Goal: Check status: Check status

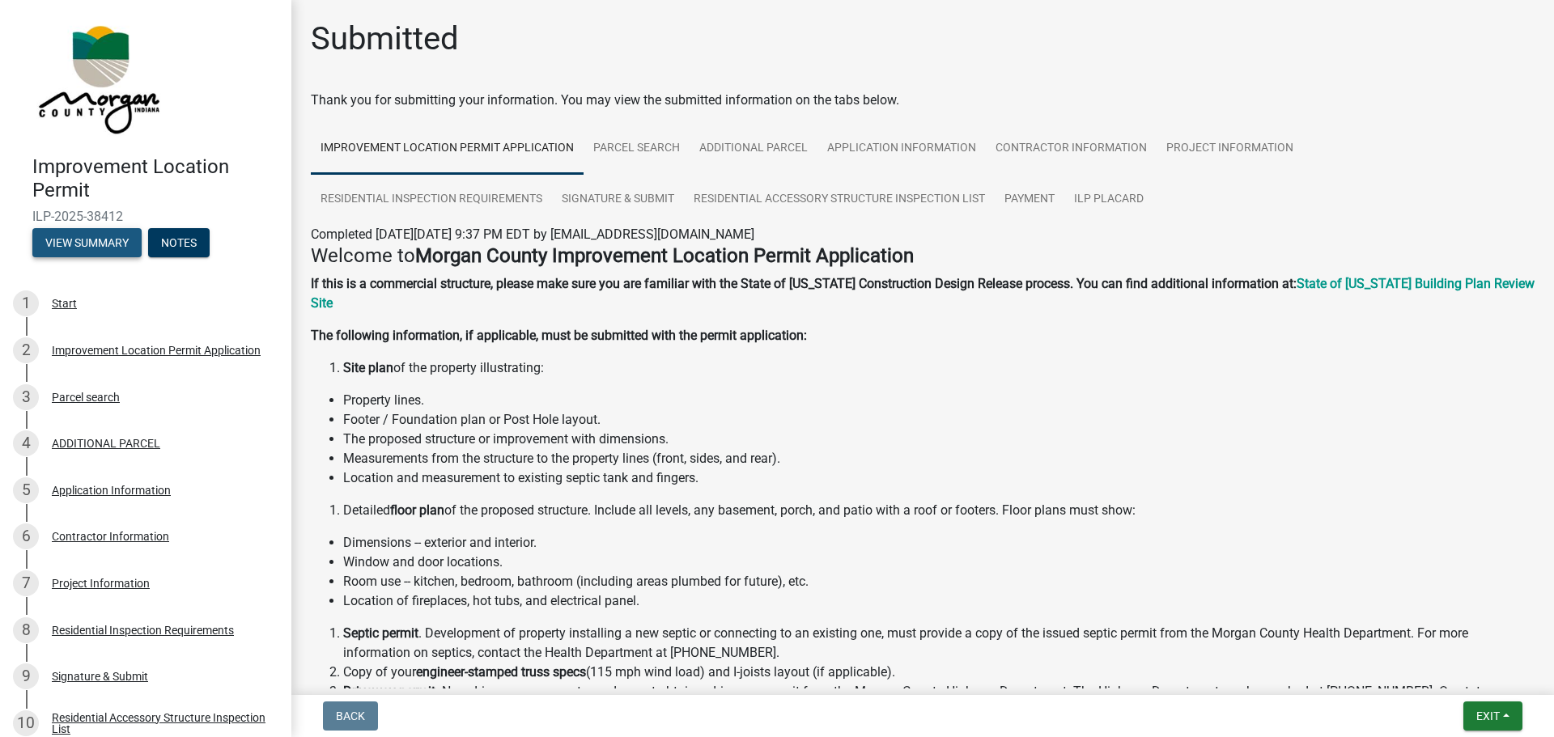
click at [99, 242] on button "View Summary" at bounding box center [86, 242] width 109 height 29
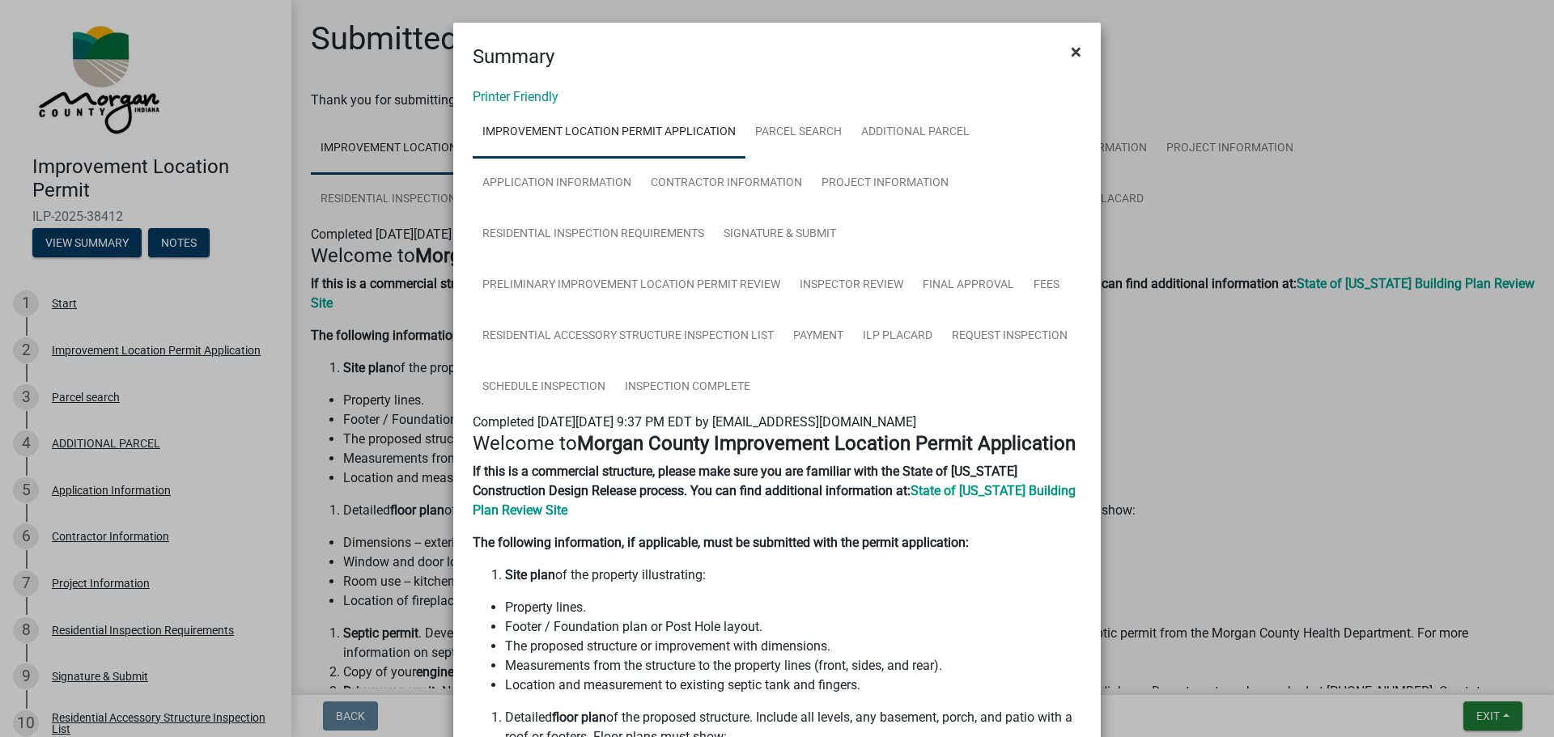
click at [1071, 55] on span "×" at bounding box center [1076, 51] width 11 height 23
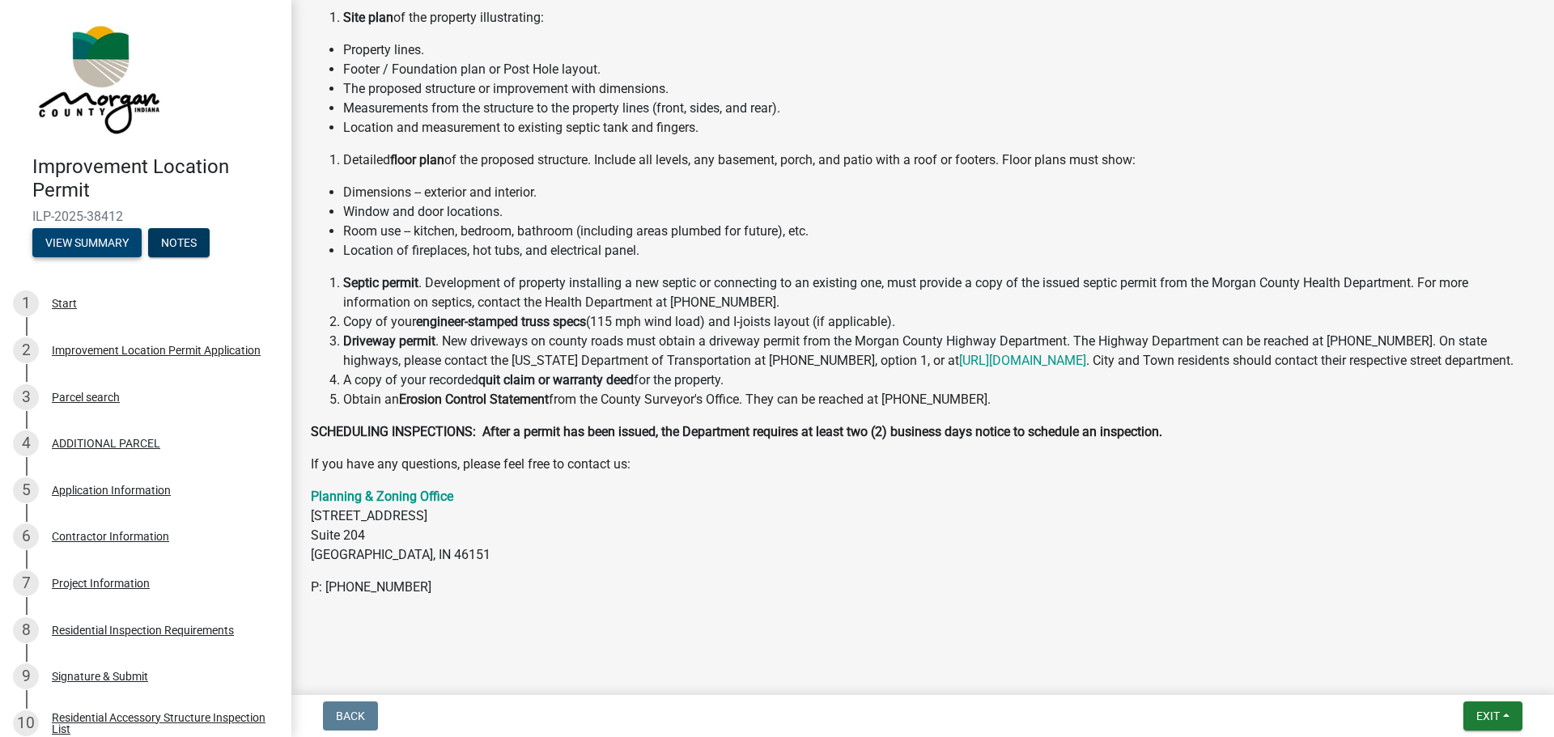
scroll to position [355, 0]
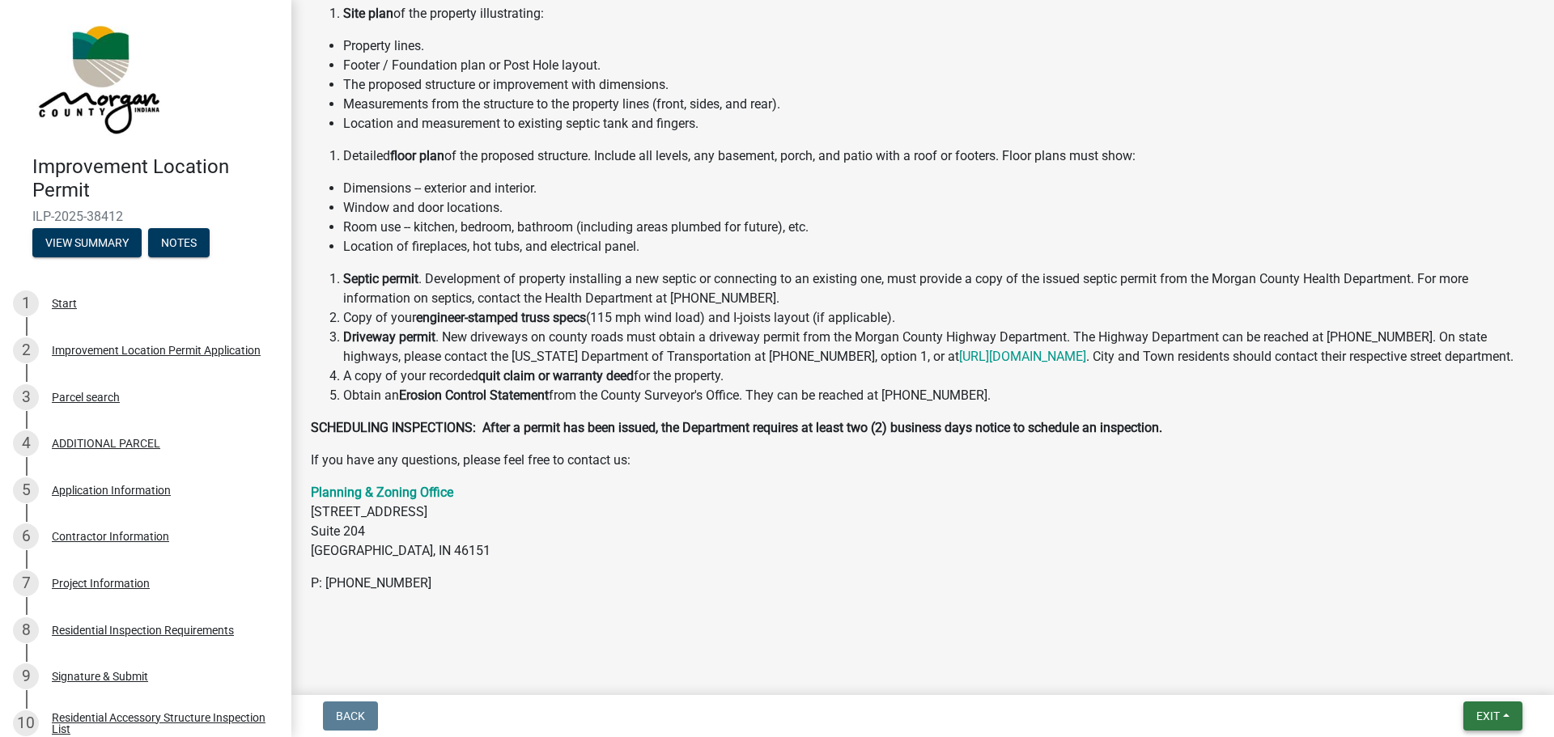
click at [1501, 717] on button "Exit" at bounding box center [1493, 716] width 59 height 29
click at [1430, 669] on button "Save & Exit" at bounding box center [1458, 674] width 130 height 39
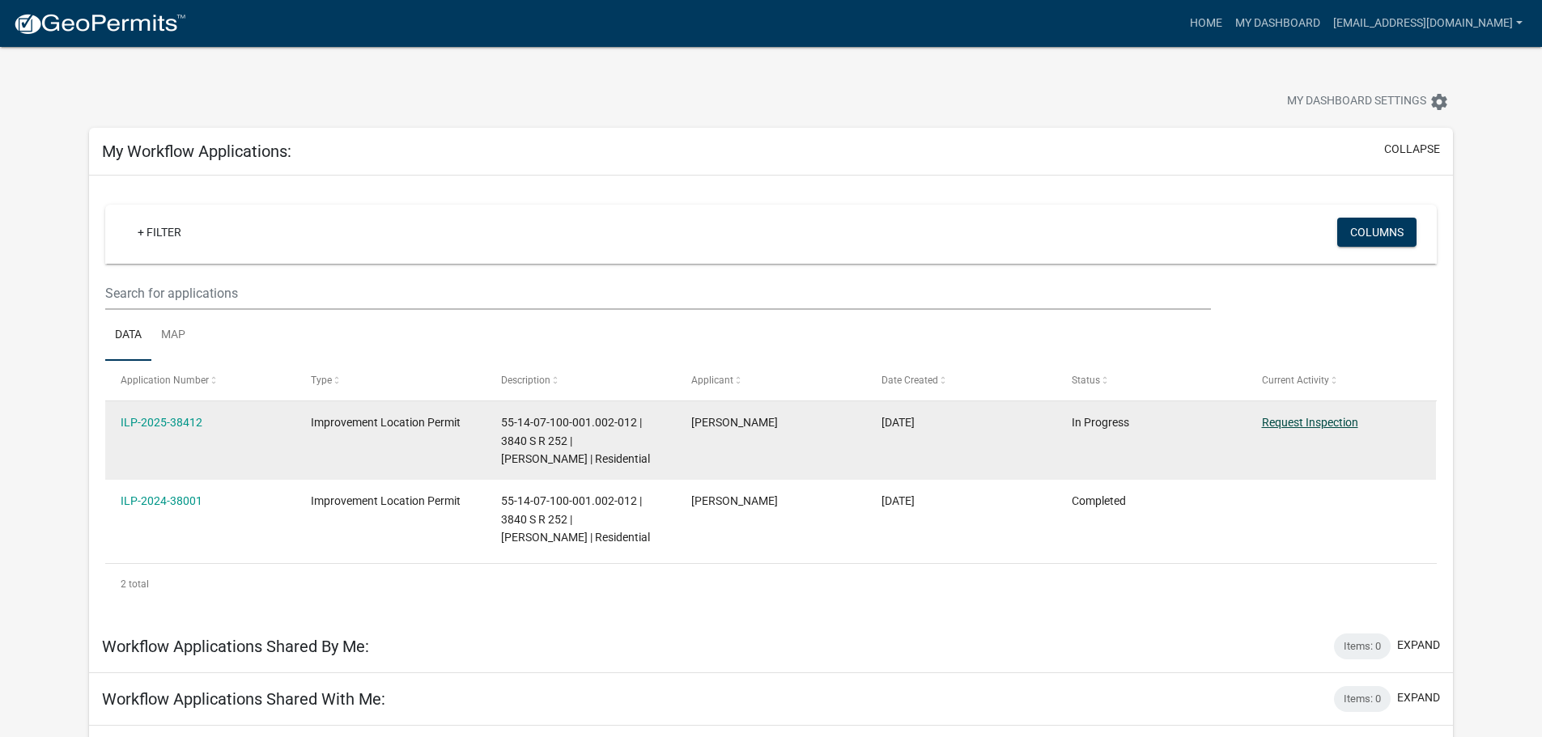
click at [1300, 423] on link "Request Inspection" at bounding box center [1310, 422] width 96 height 13
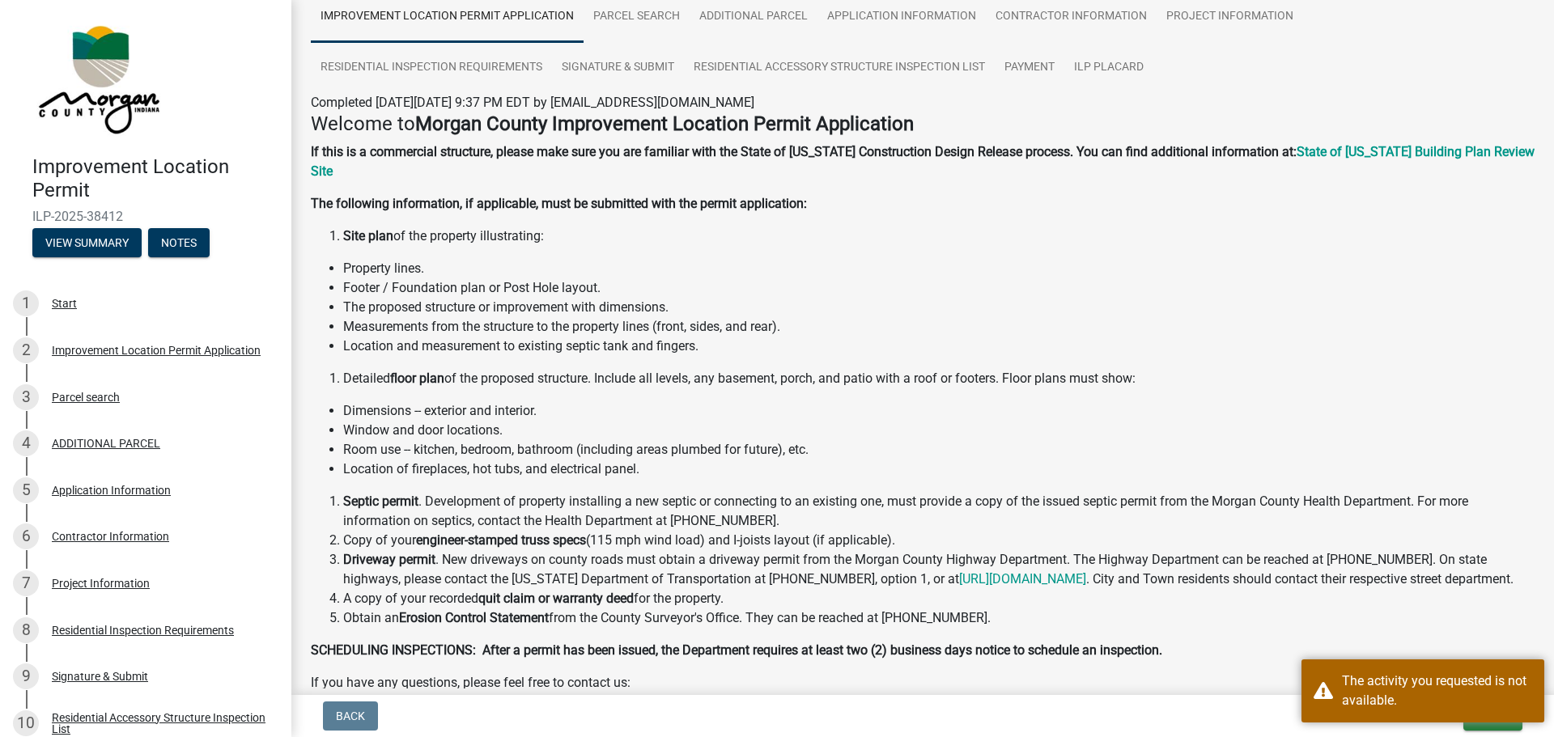
scroll to position [216, 0]
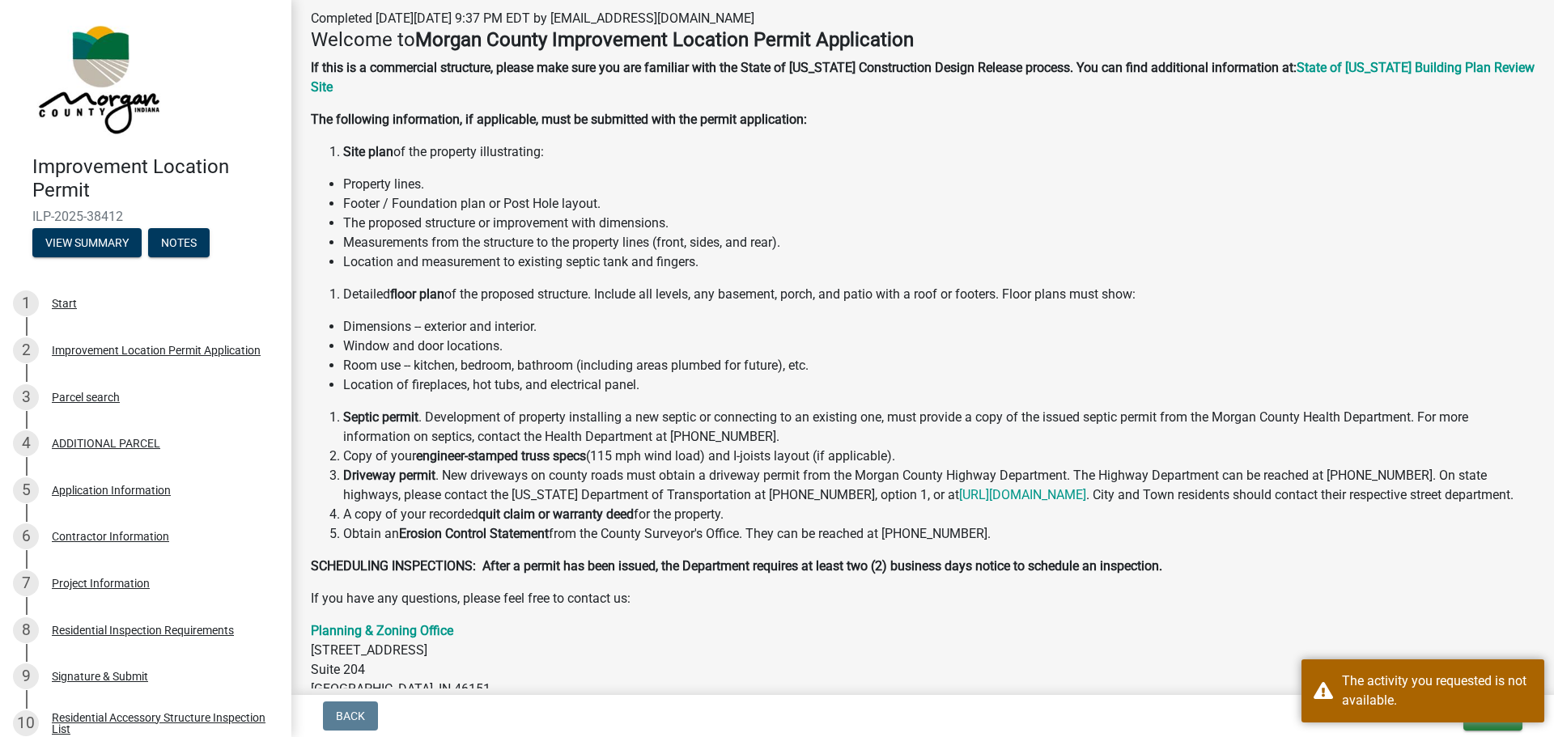
click at [1218, 496] on li "Driveway permit . New driveways on county roads must obtain a driveway permit f…" at bounding box center [939, 485] width 1192 height 39
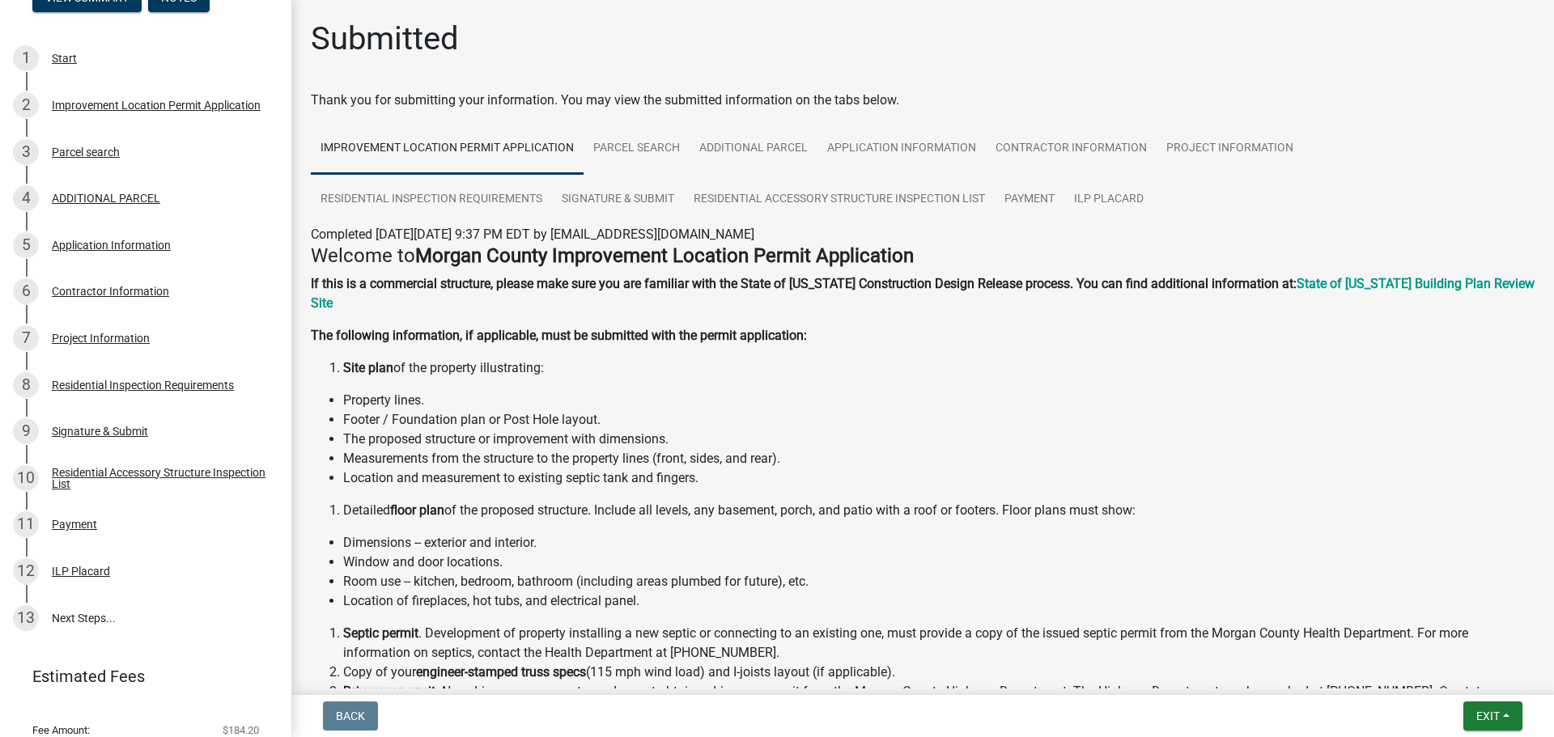
scroll to position [300, 0]
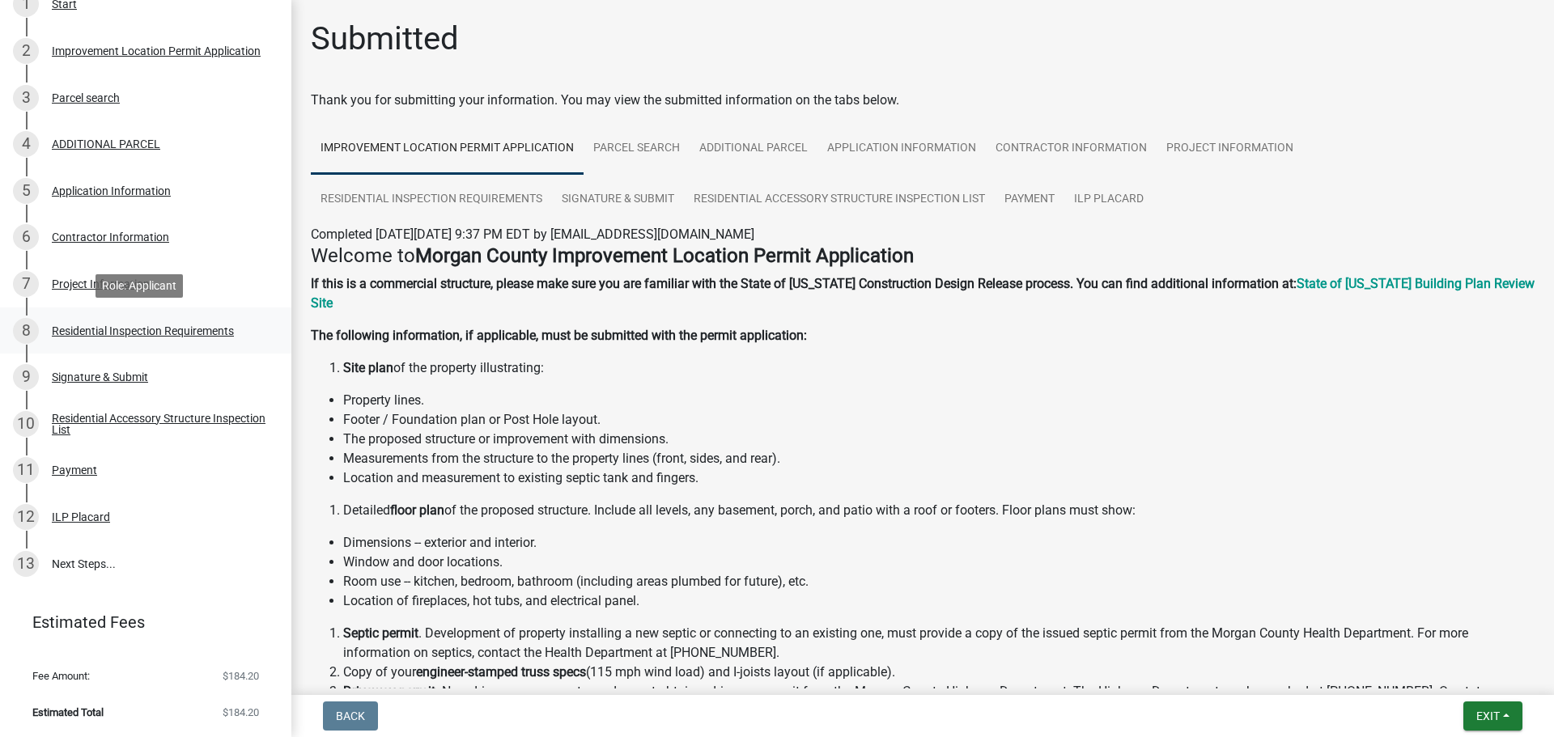
click at [76, 325] on div "Residential Inspection Requirements" at bounding box center [143, 330] width 182 height 11
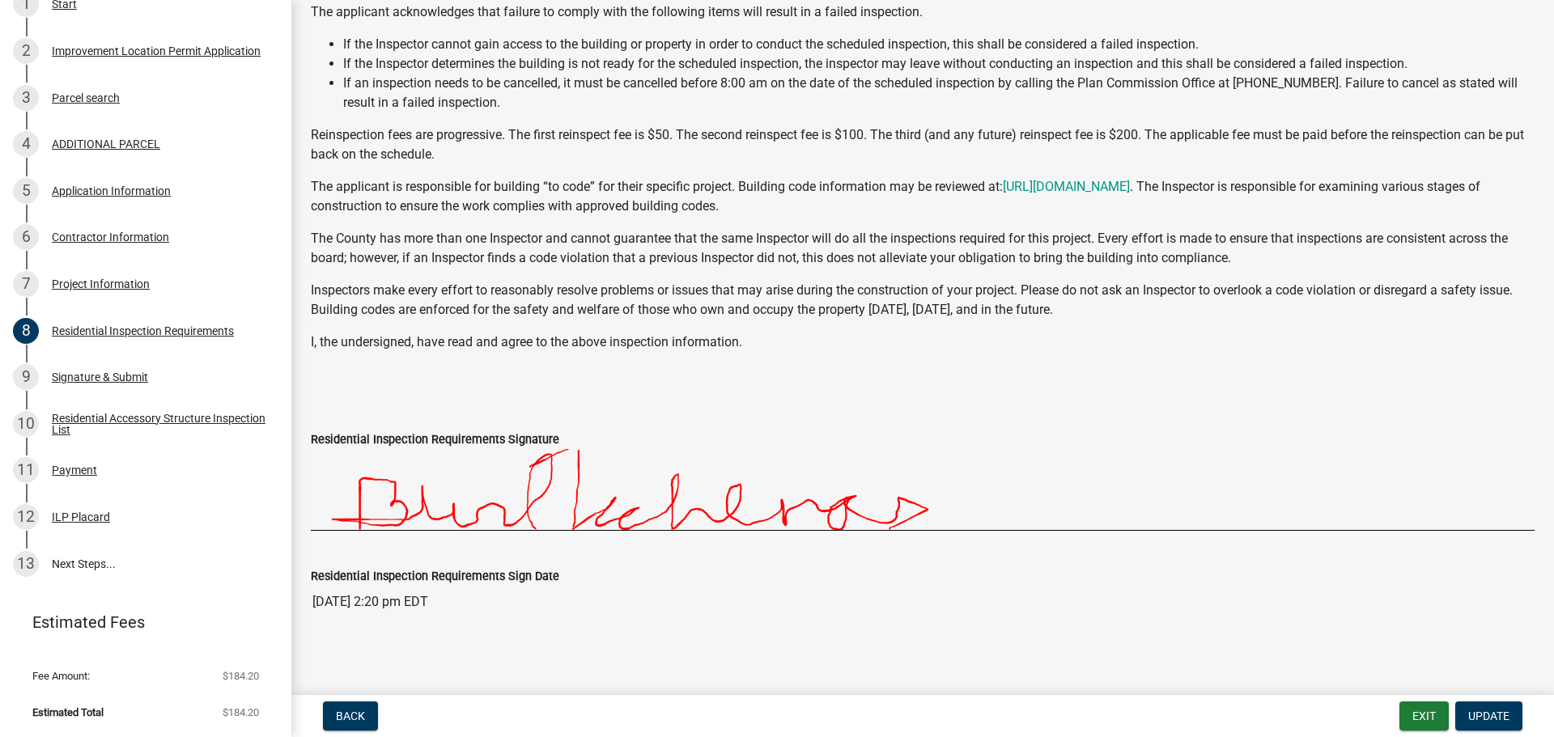
scroll to position [124, 0]
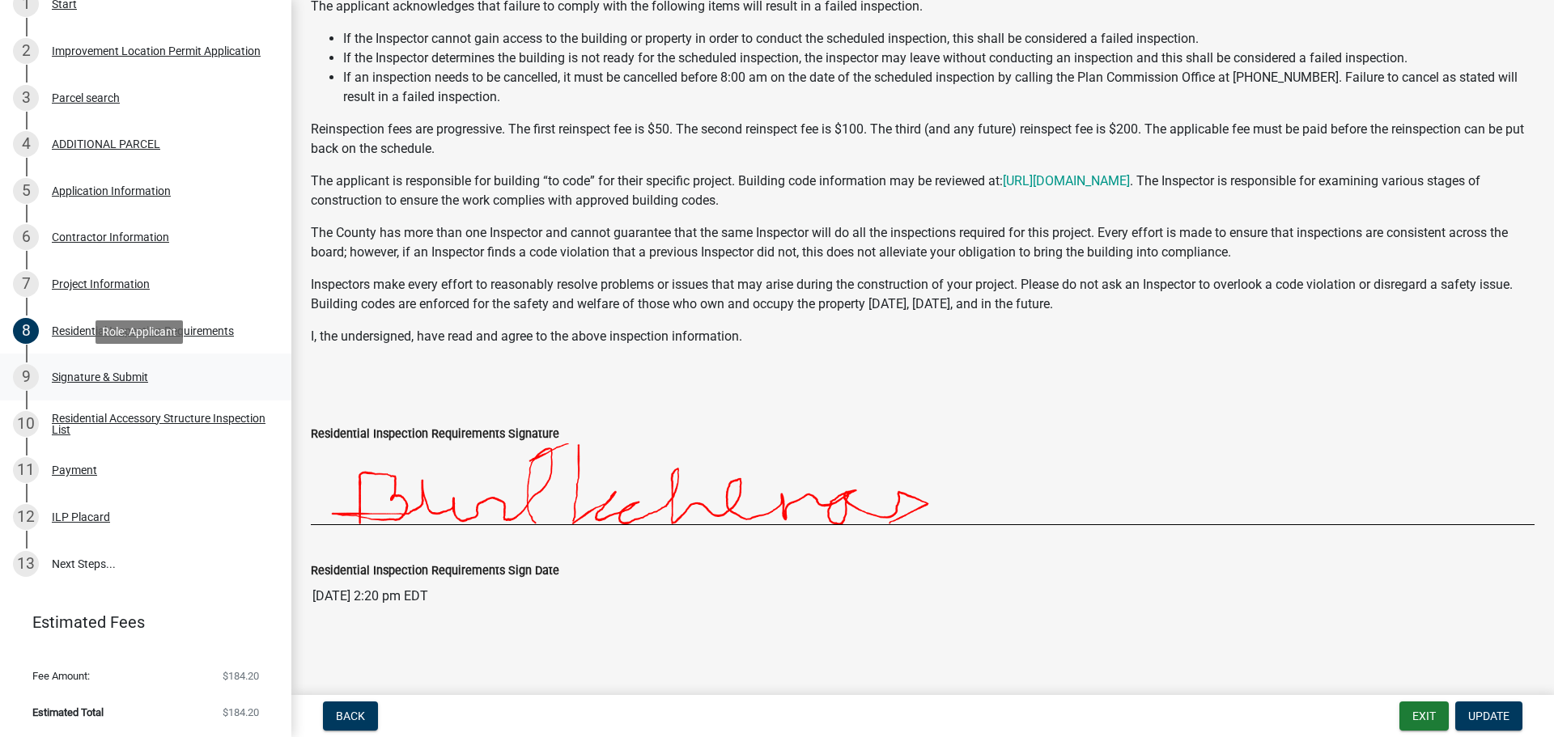
click at [107, 378] on div "Signature & Submit" at bounding box center [100, 377] width 96 height 11
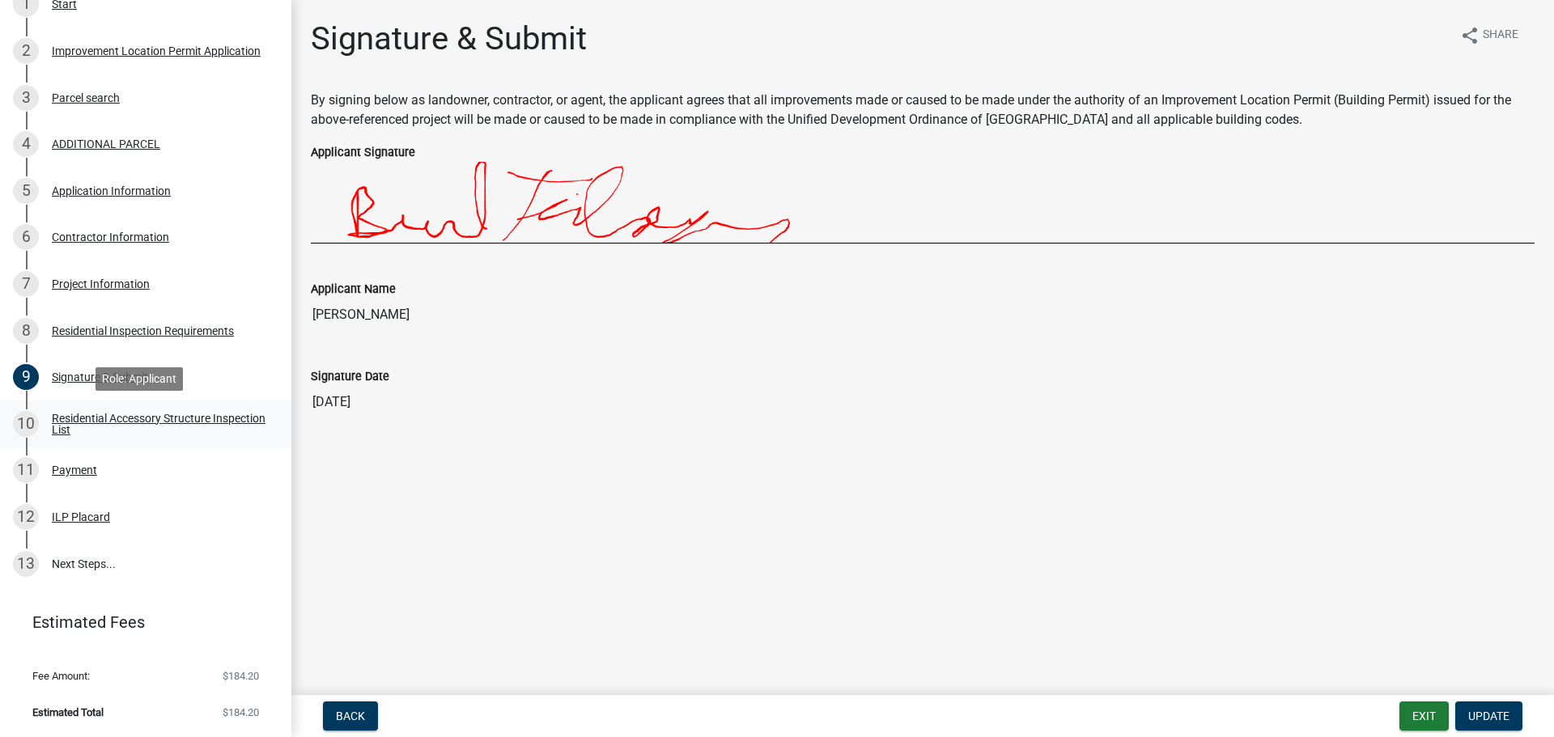
click at [93, 426] on div "Residential Accessory Structure Inspection List" at bounding box center [159, 424] width 214 height 23
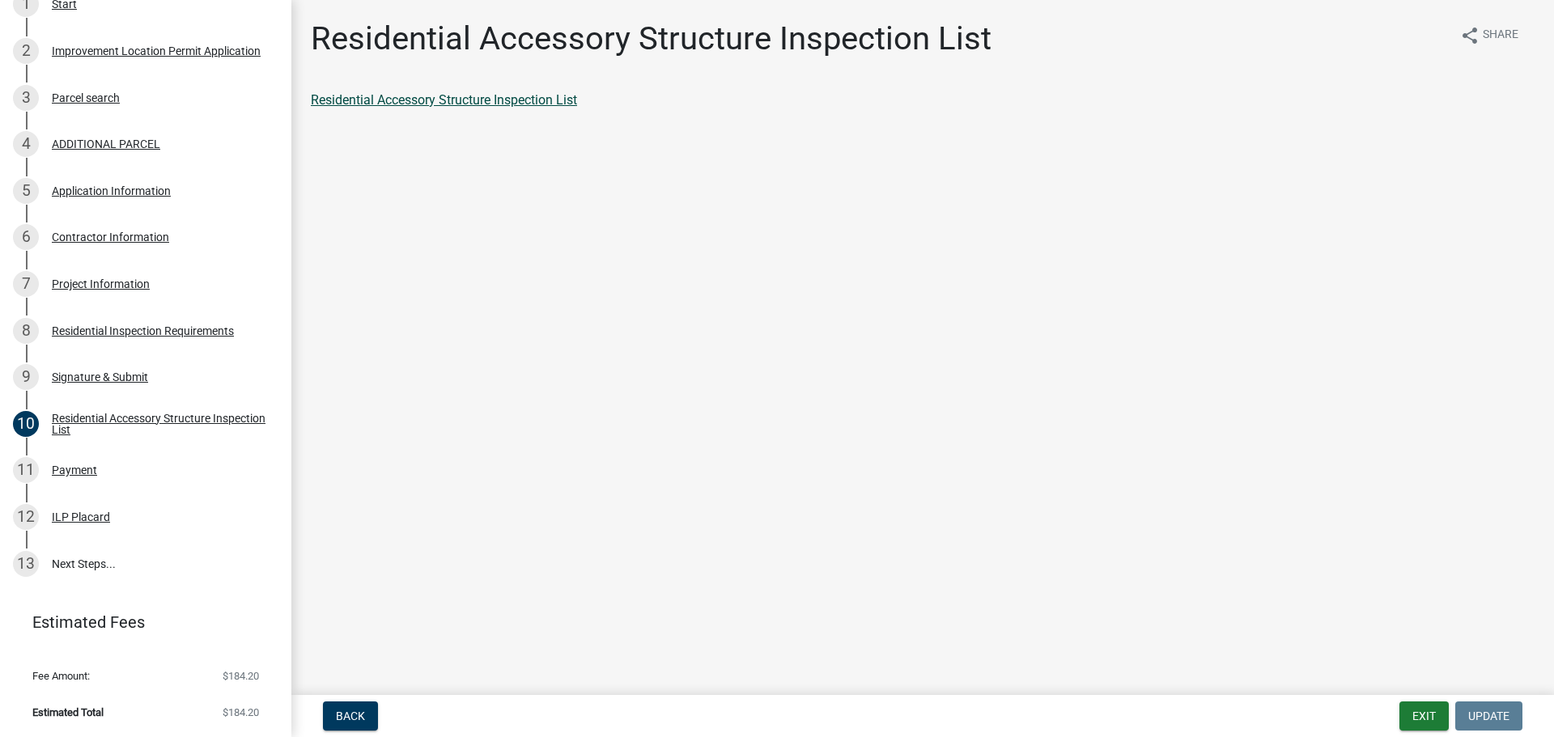
click at [478, 103] on link "Residential Accessory Structure Inspection List" at bounding box center [444, 99] width 266 height 15
click at [74, 565] on link "13 Next Steps..." at bounding box center [145, 564] width 291 height 47
click at [1434, 718] on button "Exit" at bounding box center [1424, 716] width 49 height 29
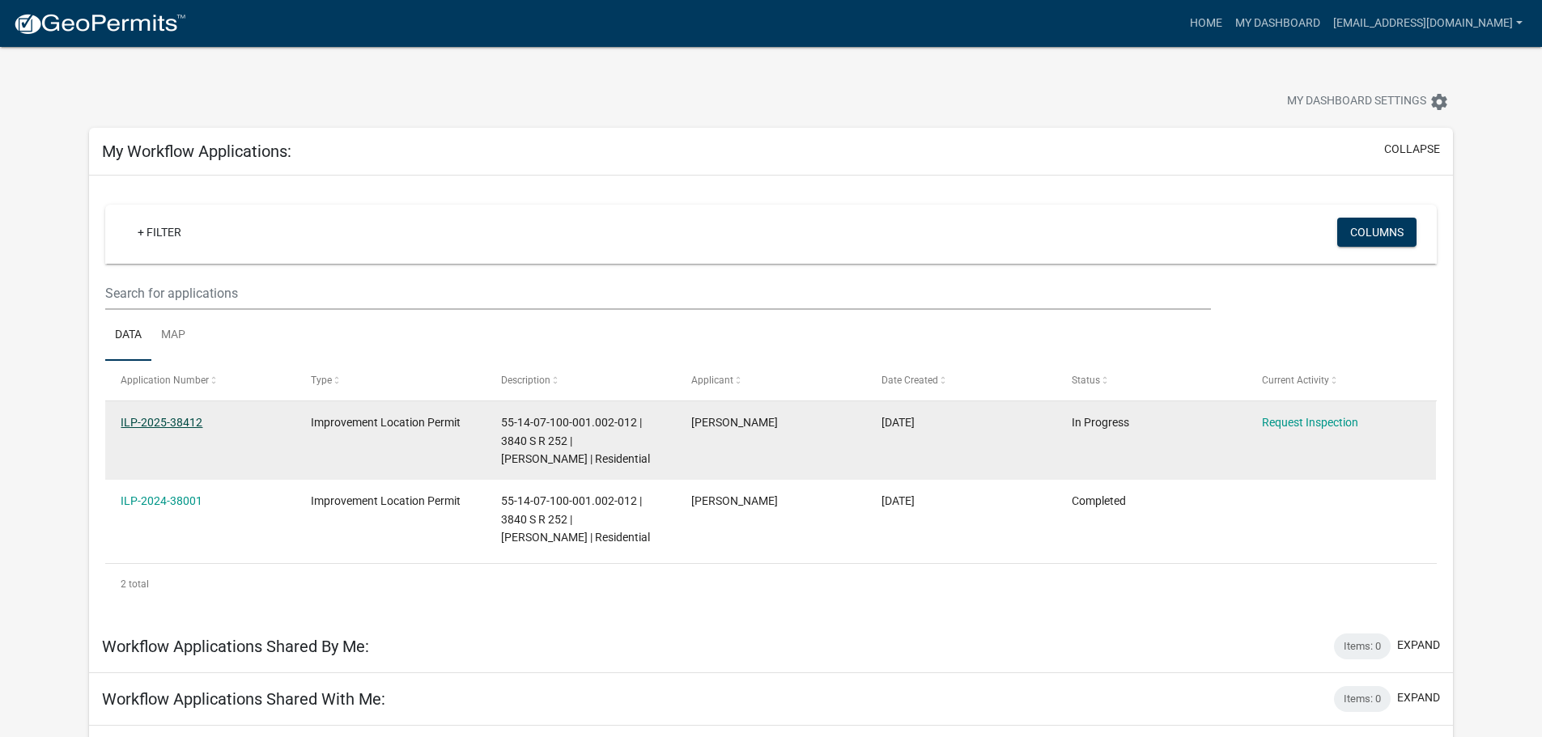
click at [172, 418] on link "ILP-2025-38412" at bounding box center [162, 422] width 82 height 13
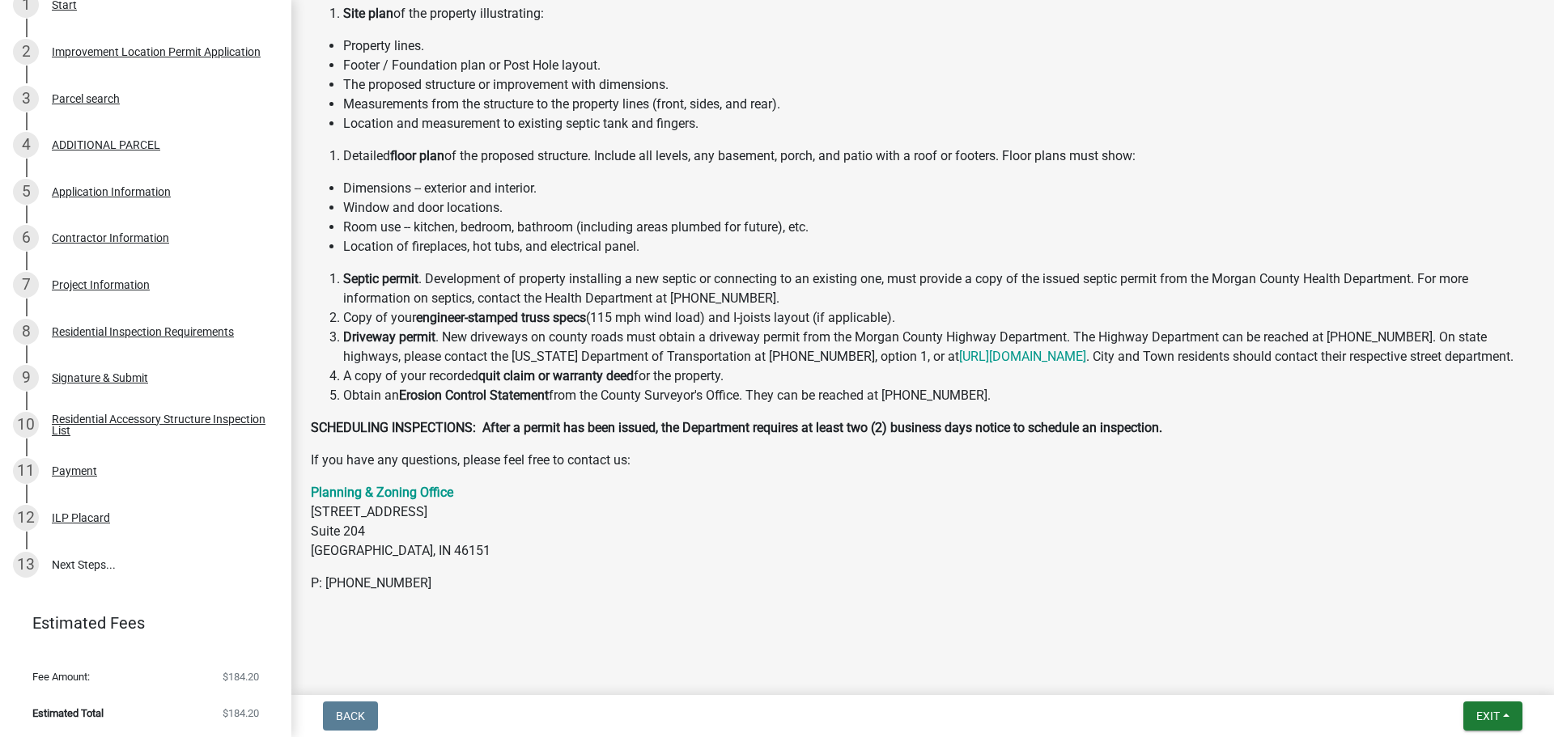
scroll to position [300, 0]
click at [93, 567] on link "13 Next Steps..." at bounding box center [145, 564] width 291 height 47
click at [31, 567] on div "13" at bounding box center [26, 564] width 26 height 26
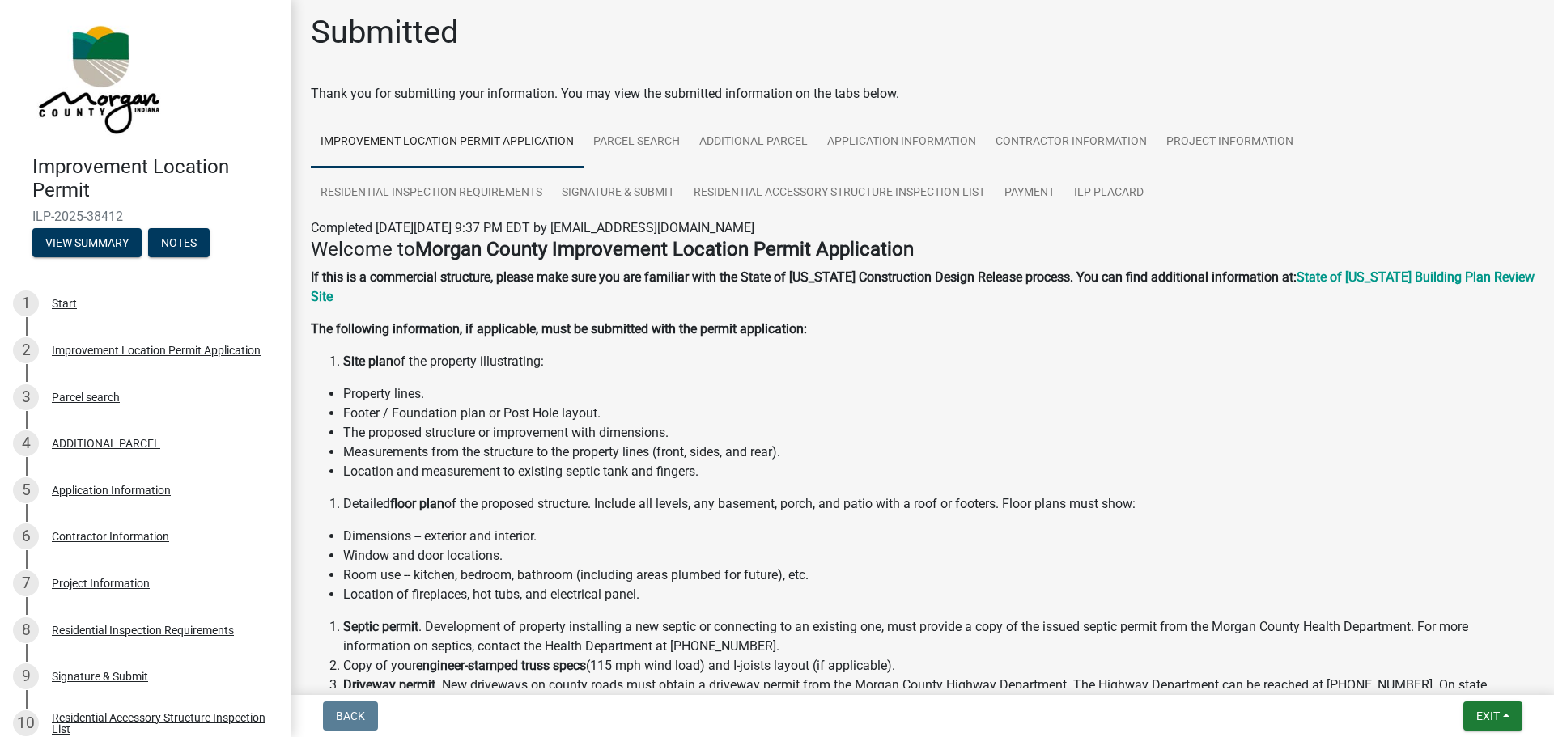
scroll to position [0, 0]
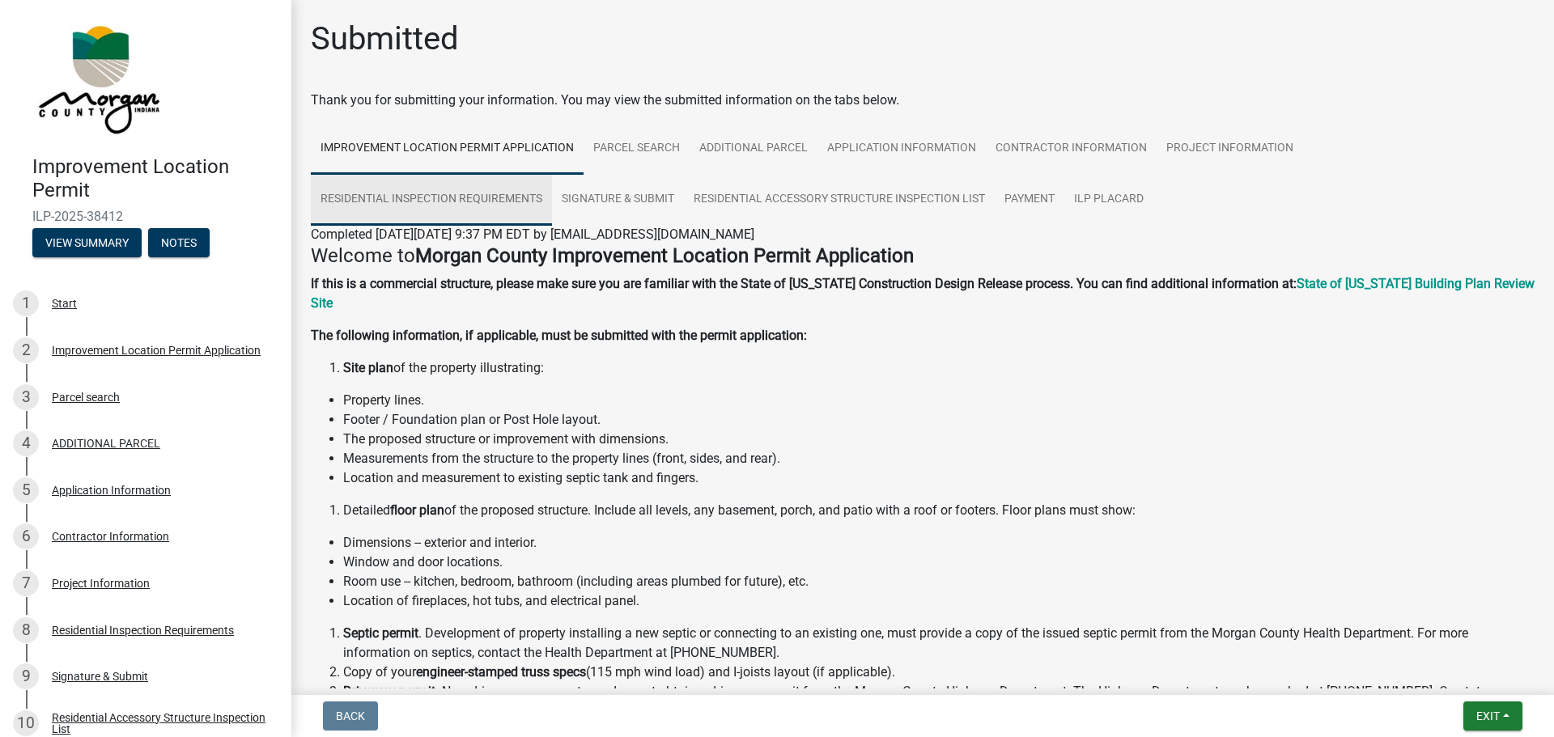
click at [450, 188] on link "Residential Inspection Requirements" at bounding box center [431, 200] width 241 height 52
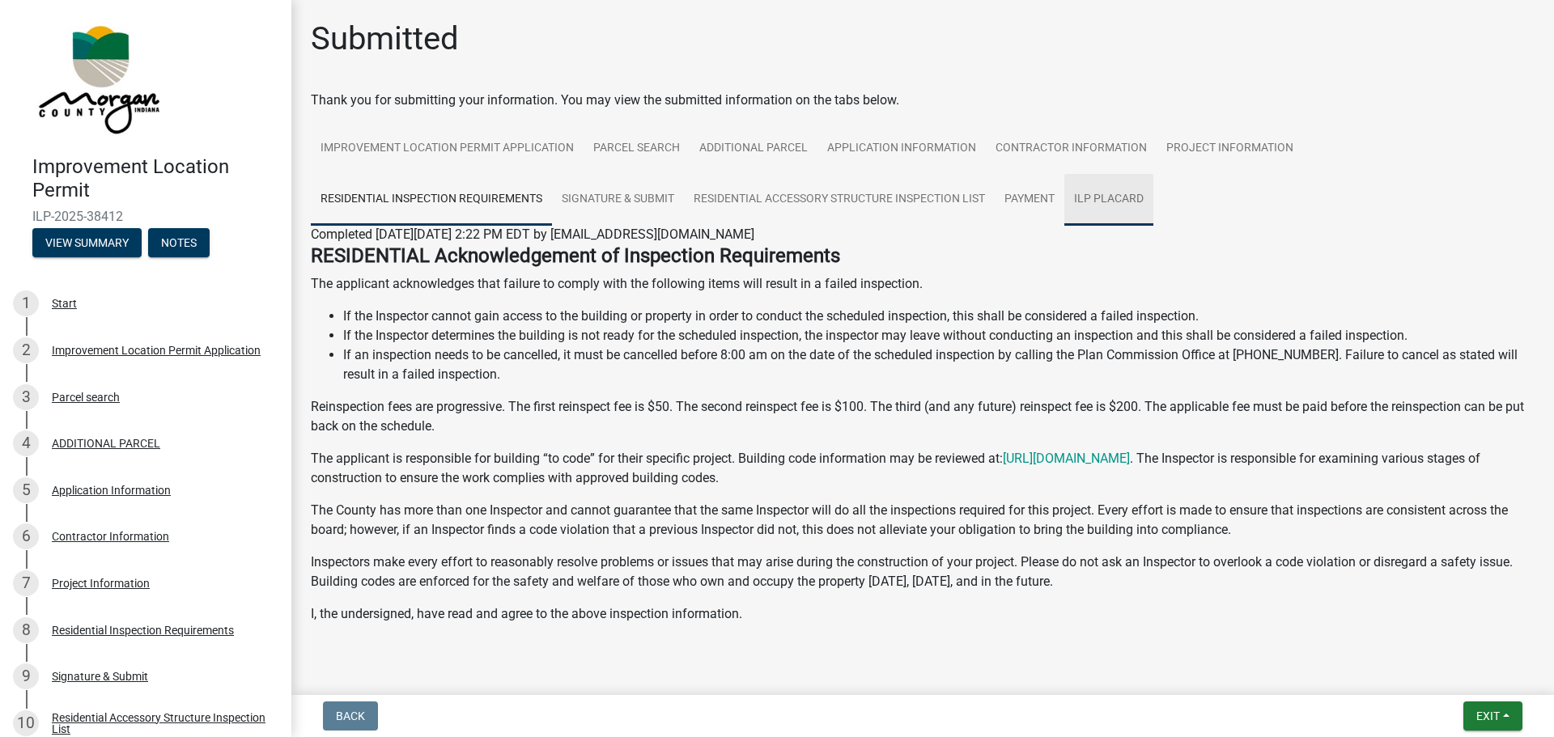
click at [1116, 193] on link "ILP Placard" at bounding box center [1109, 200] width 89 height 52
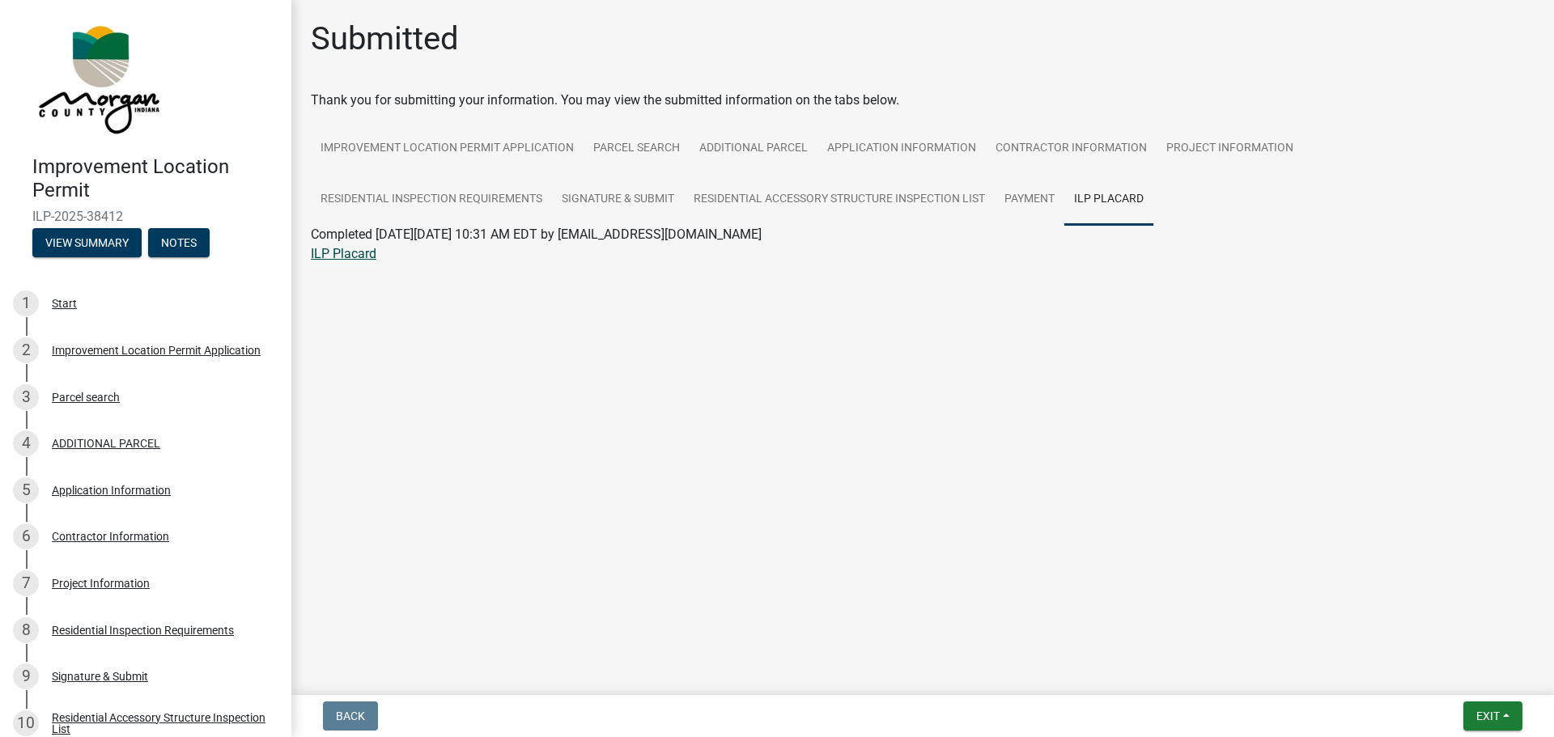
click at [351, 256] on link "ILP Placard" at bounding box center [344, 253] width 66 height 15
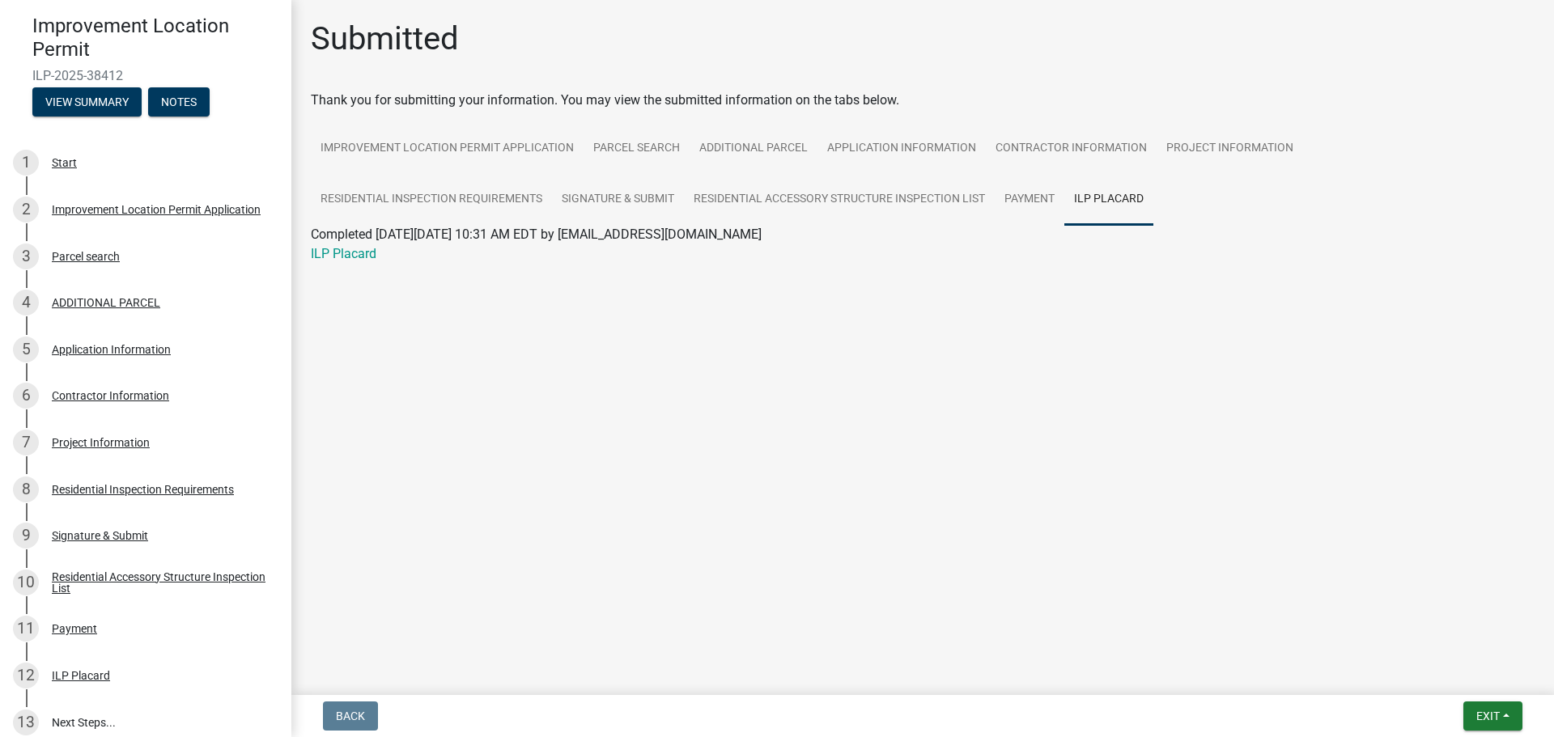
scroll to position [300, 0]
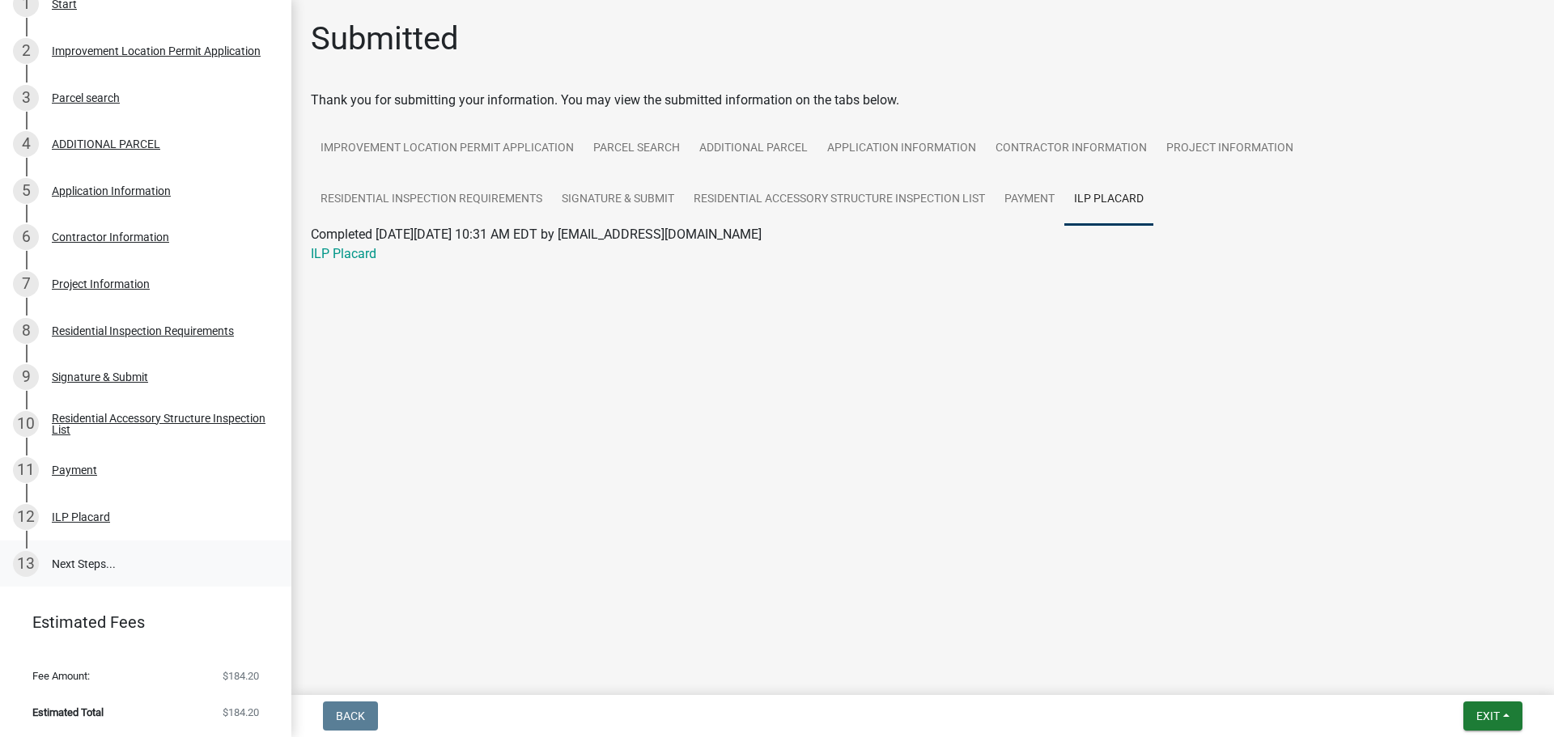
click at [79, 567] on link "13 Next Steps..." at bounding box center [145, 564] width 291 height 47
click at [28, 562] on div "13" at bounding box center [26, 564] width 26 height 26
click at [62, 559] on link "13 Next Steps..." at bounding box center [145, 564] width 291 height 47
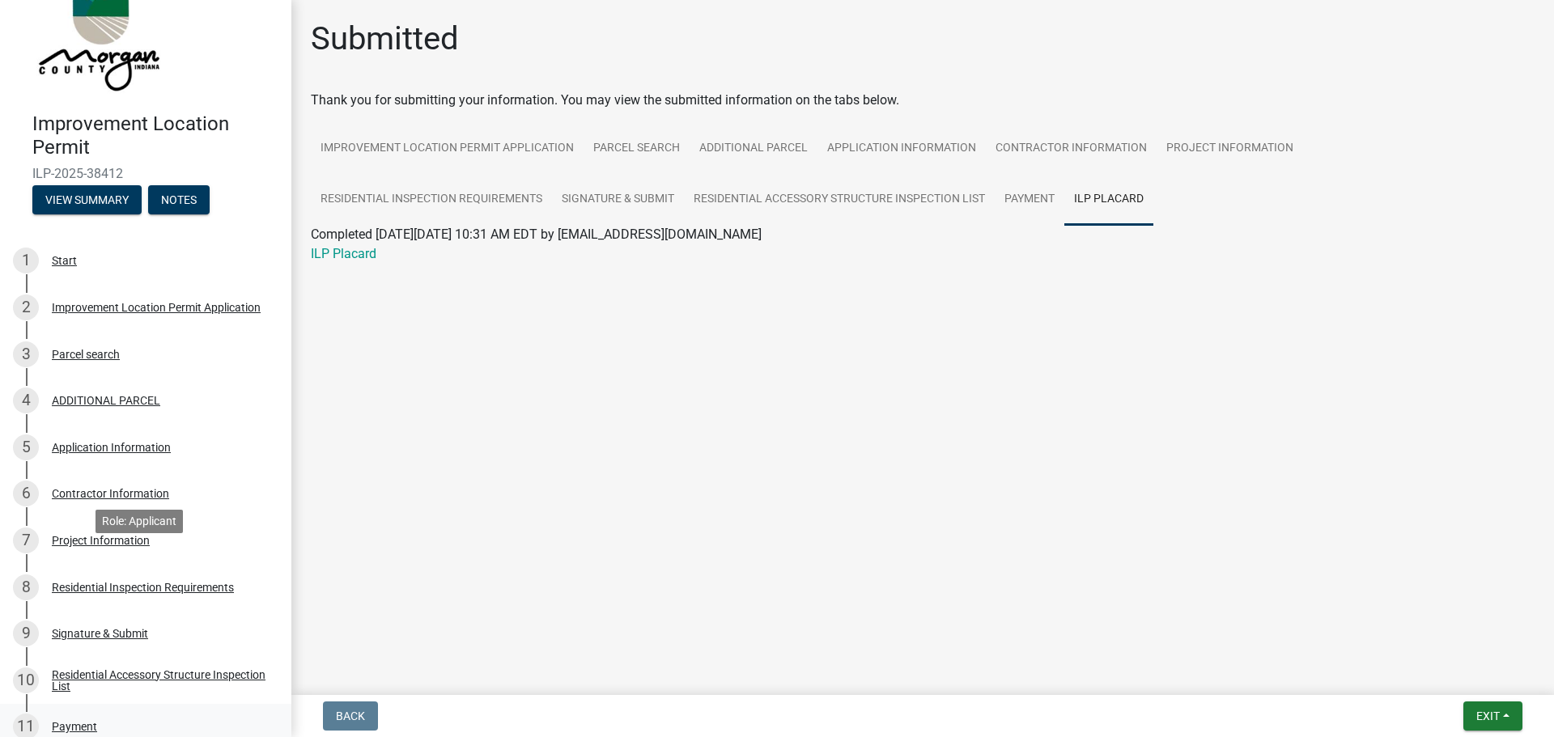
scroll to position [0, 0]
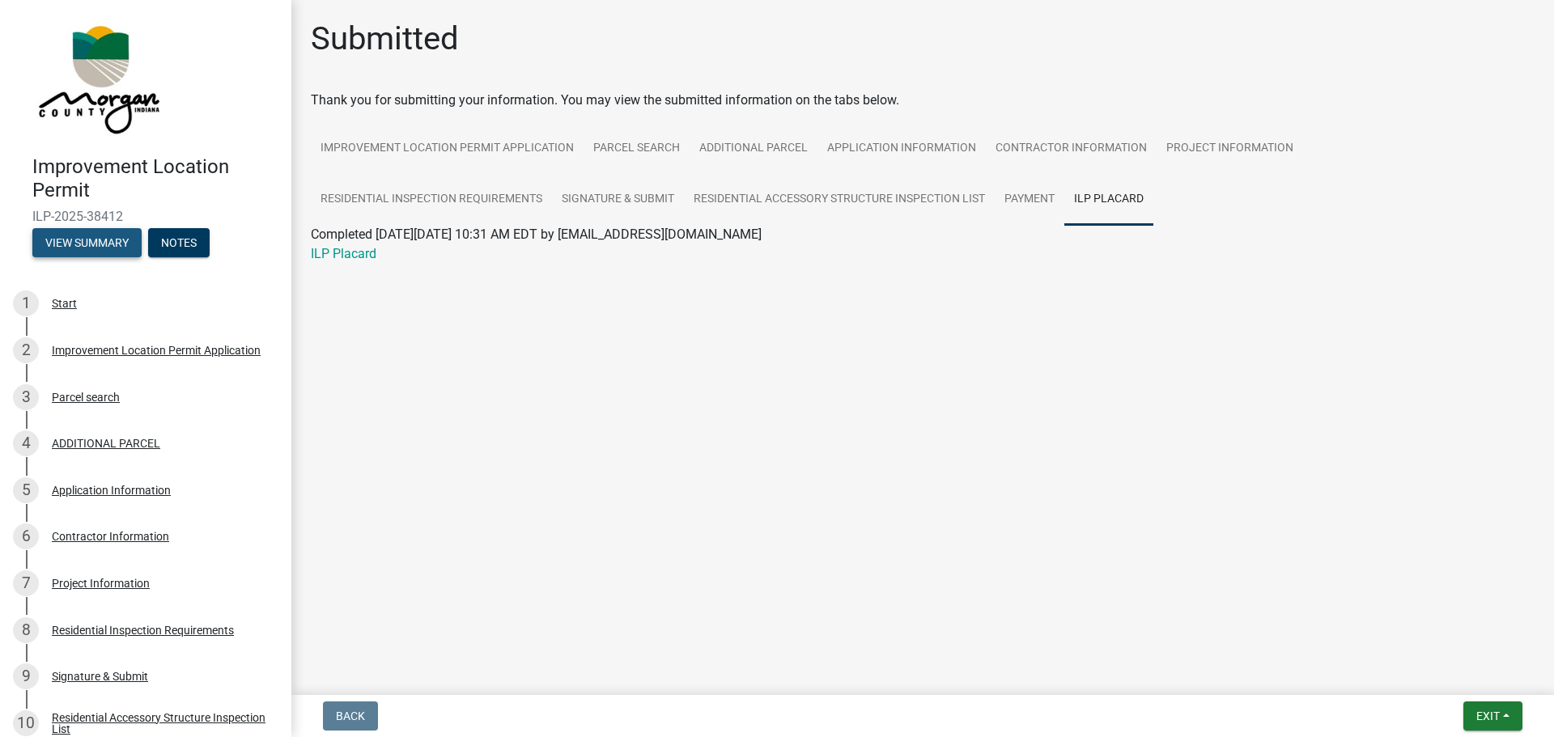
click at [110, 239] on button "View Summary" at bounding box center [86, 242] width 109 height 29
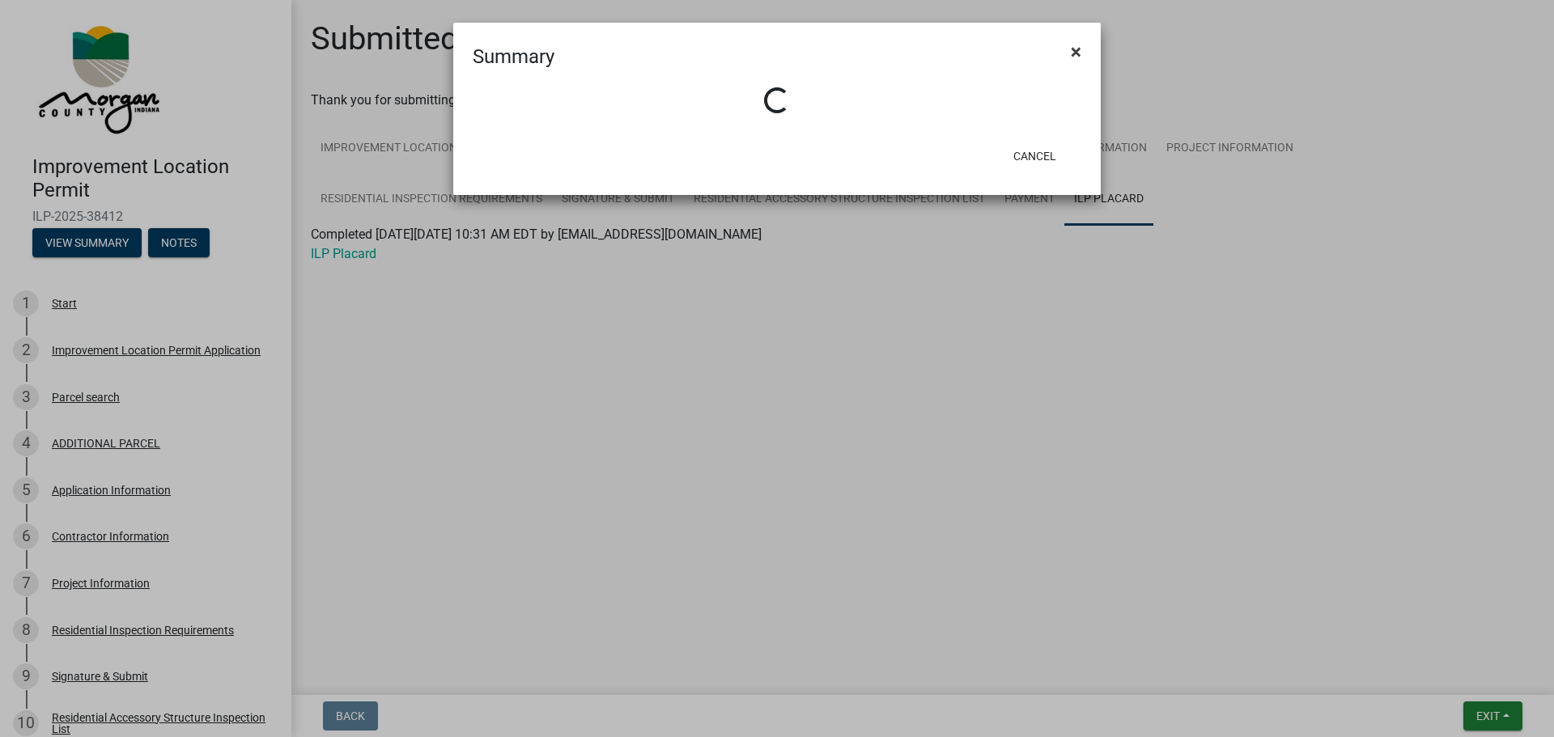
click at [1073, 52] on span "×" at bounding box center [1076, 51] width 11 height 23
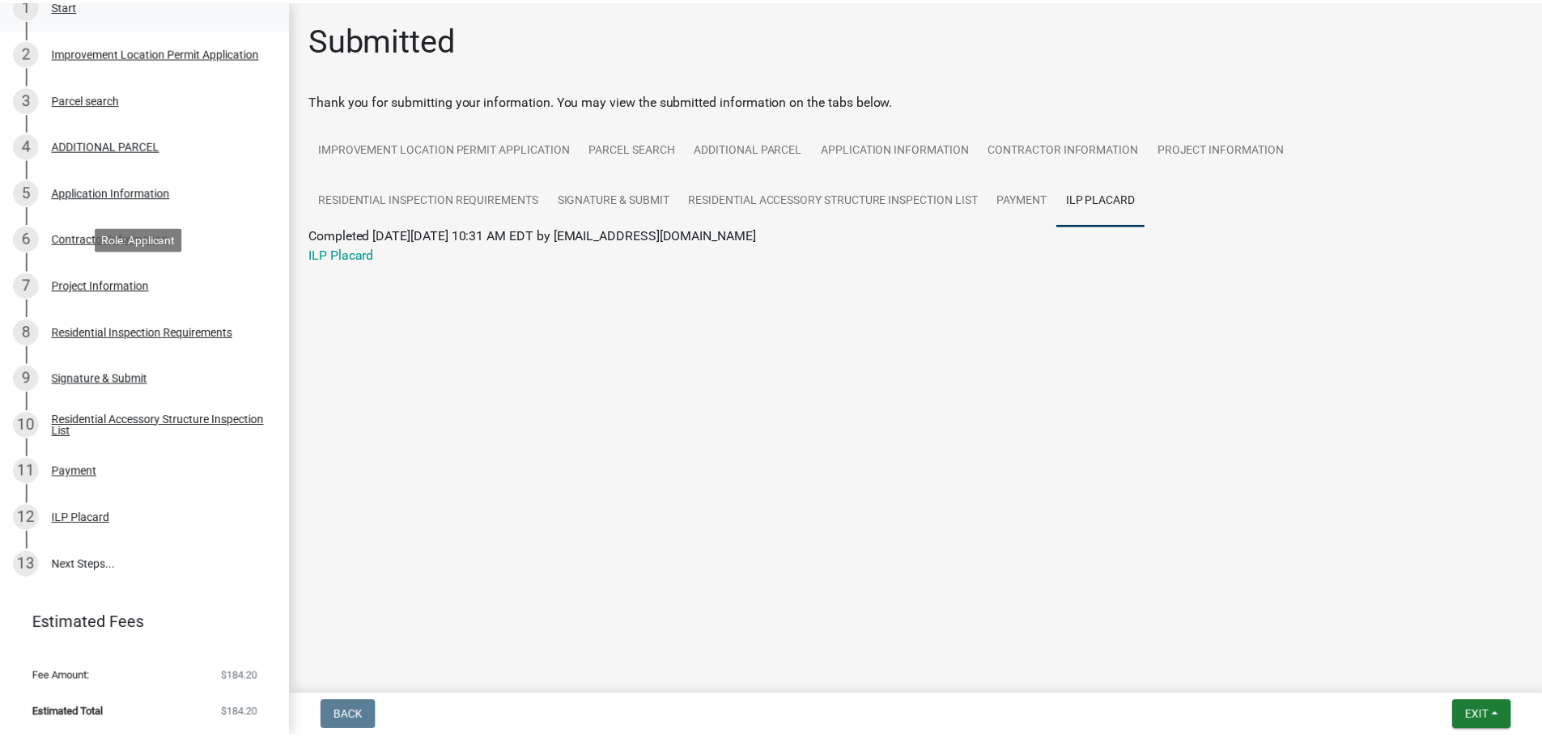
scroll to position [300, 0]
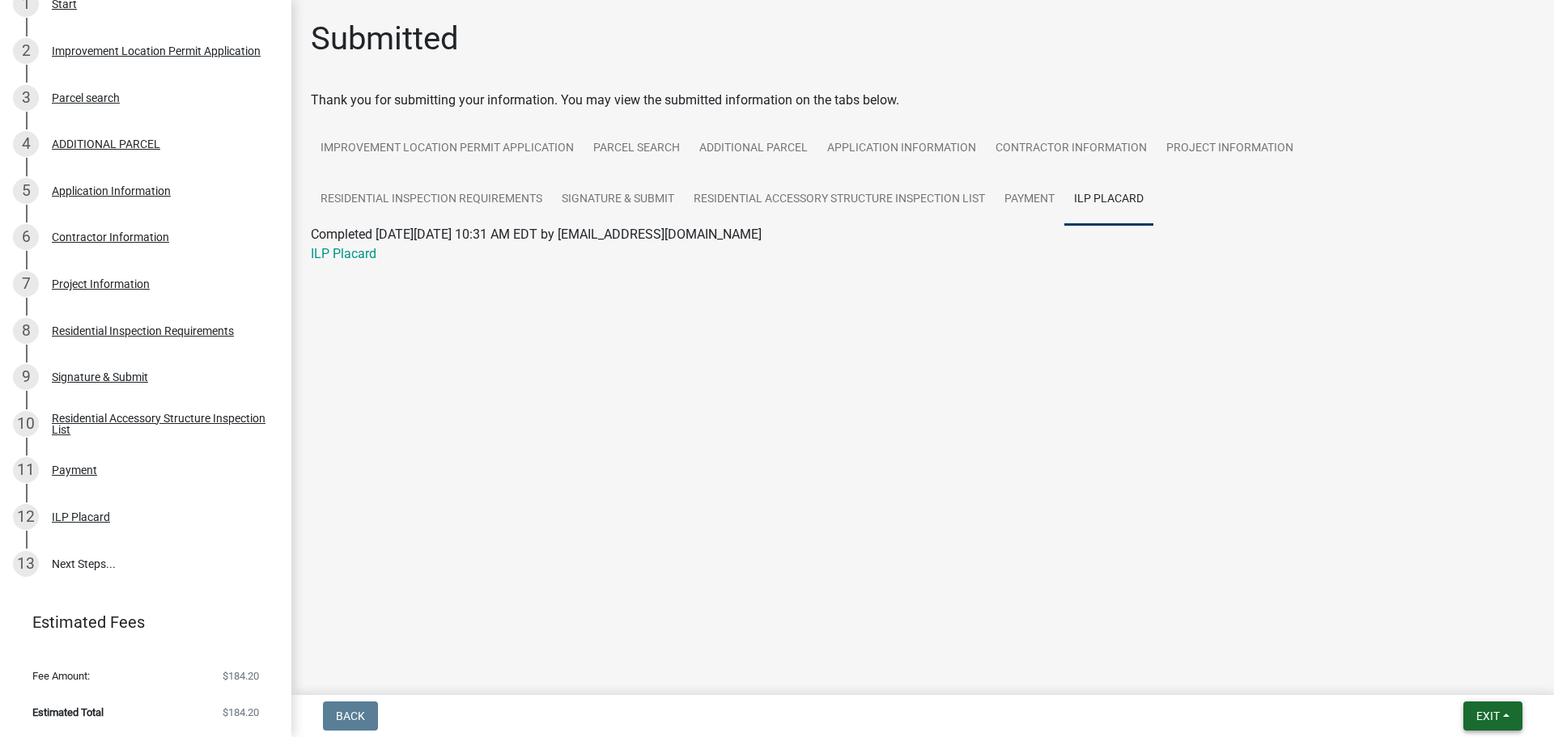
click at [1507, 715] on button "Exit" at bounding box center [1493, 716] width 59 height 29
click at [1456, 672] on button "Save & Exit" at bounding box center [1458, 674] width 130 height 39
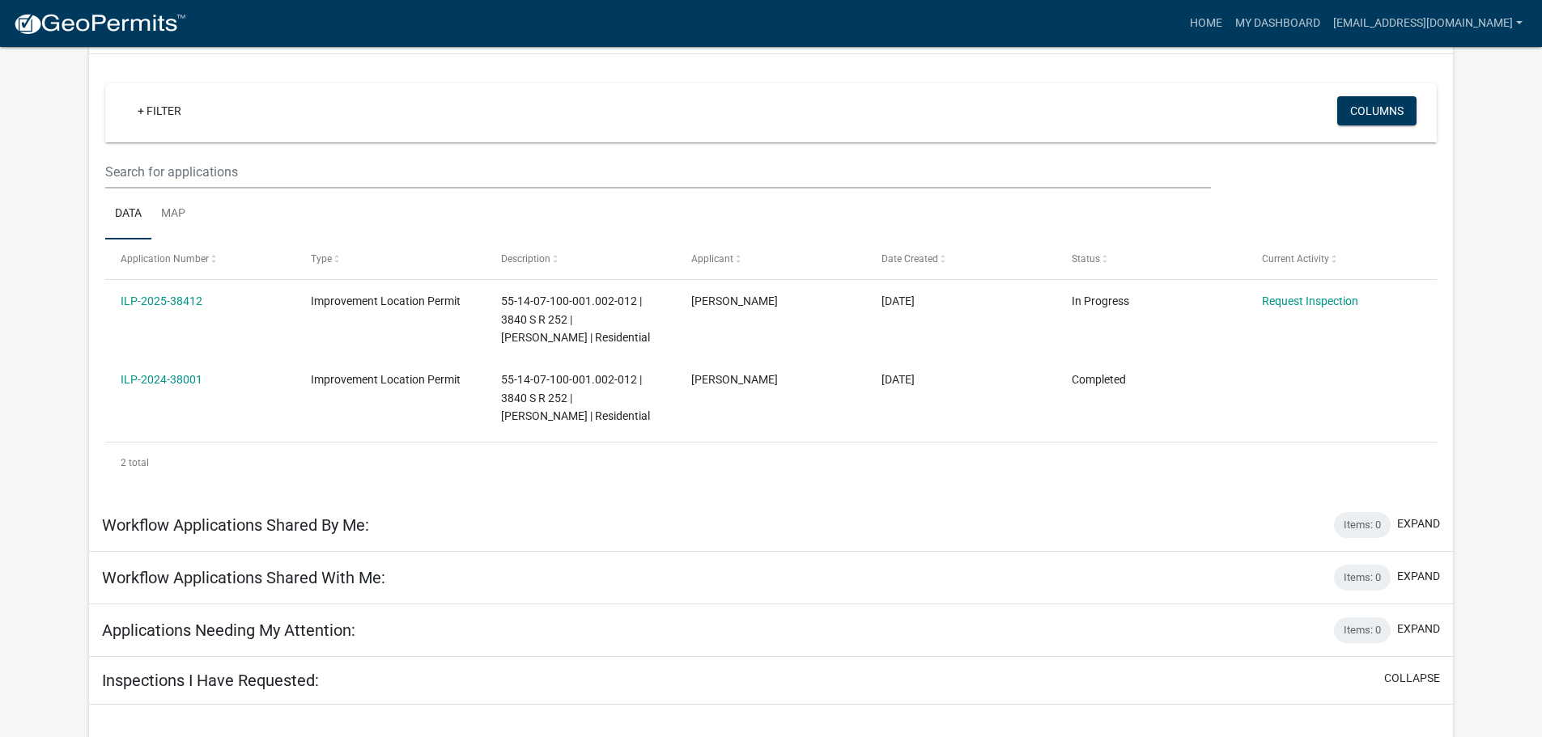
scroll to position [135, 0]
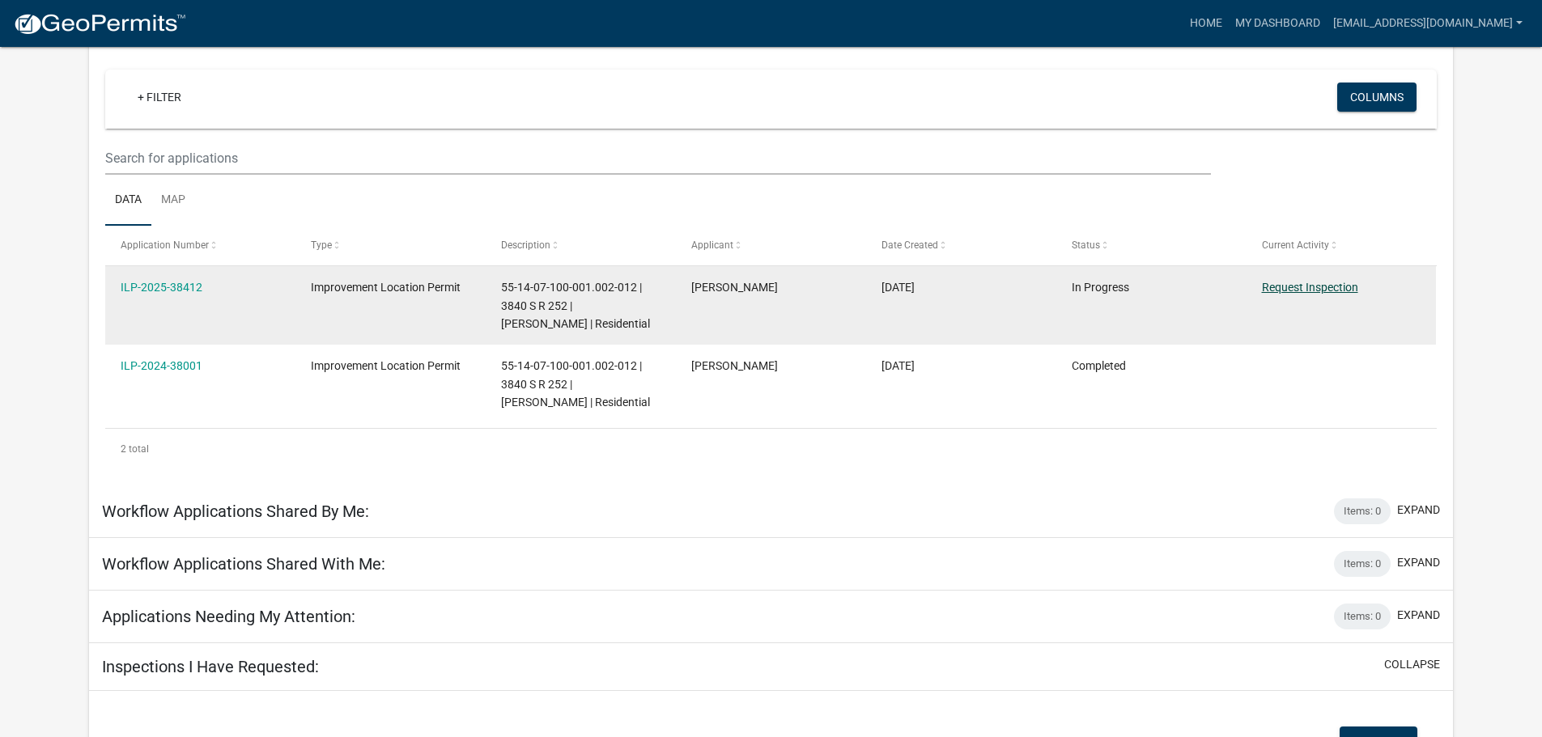
click at [1283, 284] on link "Request Inspection" at bounding box center [1310, 287] width 96 height 13
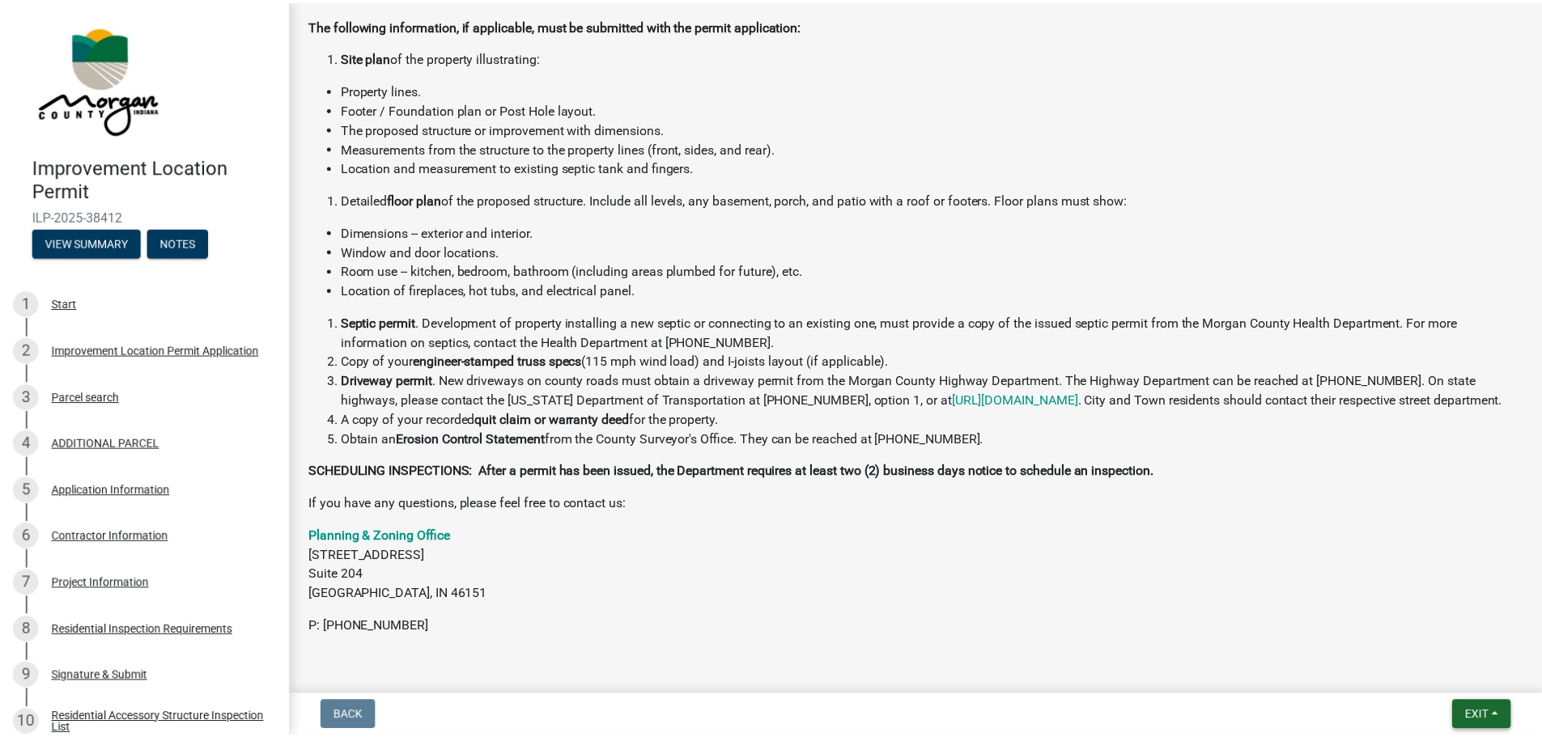
scroll to position [355, 0]
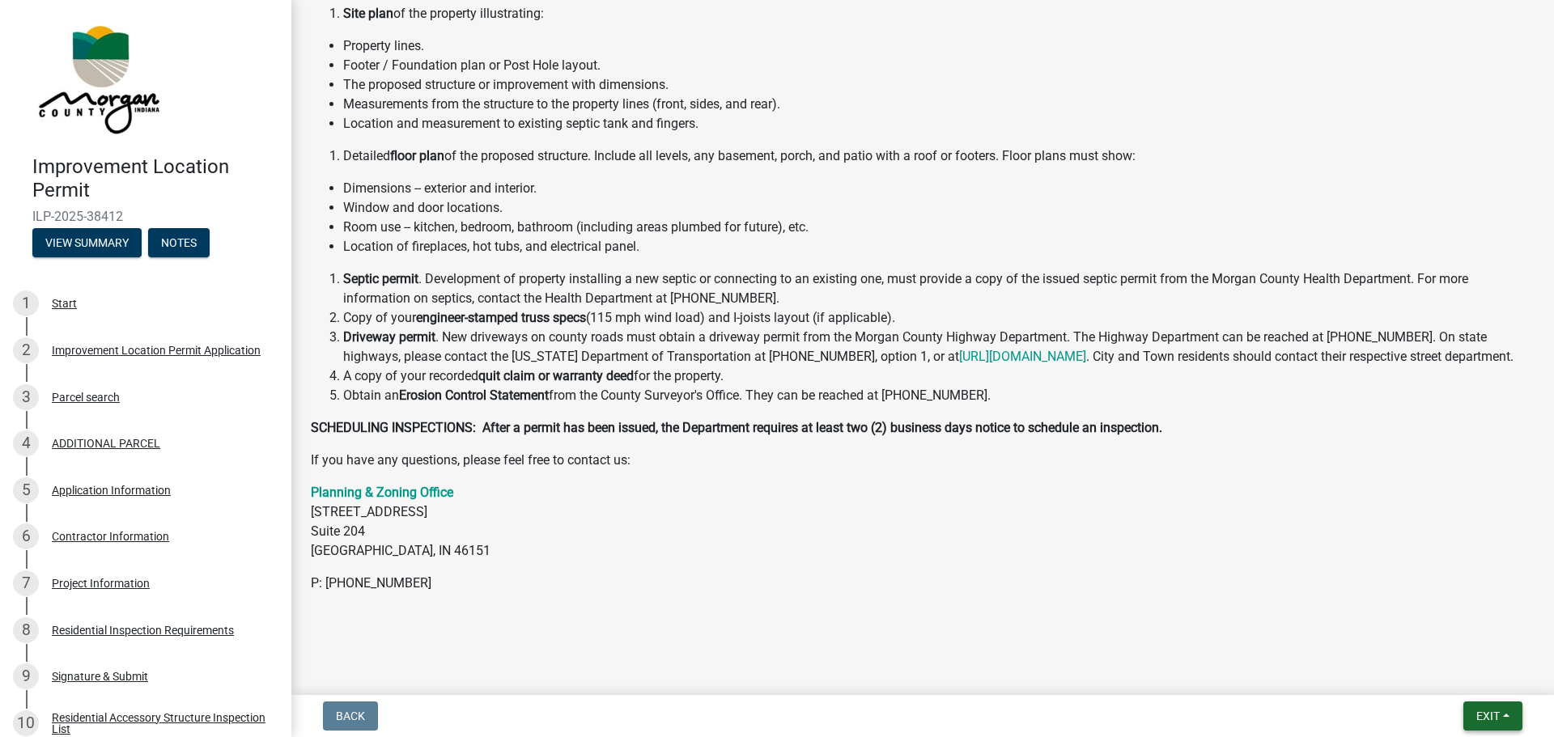
click at [1481, 718] on span "Exit" at bounding box center [1488, 716] width 23 height 13
click at [1462, 678] on button "Save & Exit" at bounding box center [1458, 674] width 130 height 39
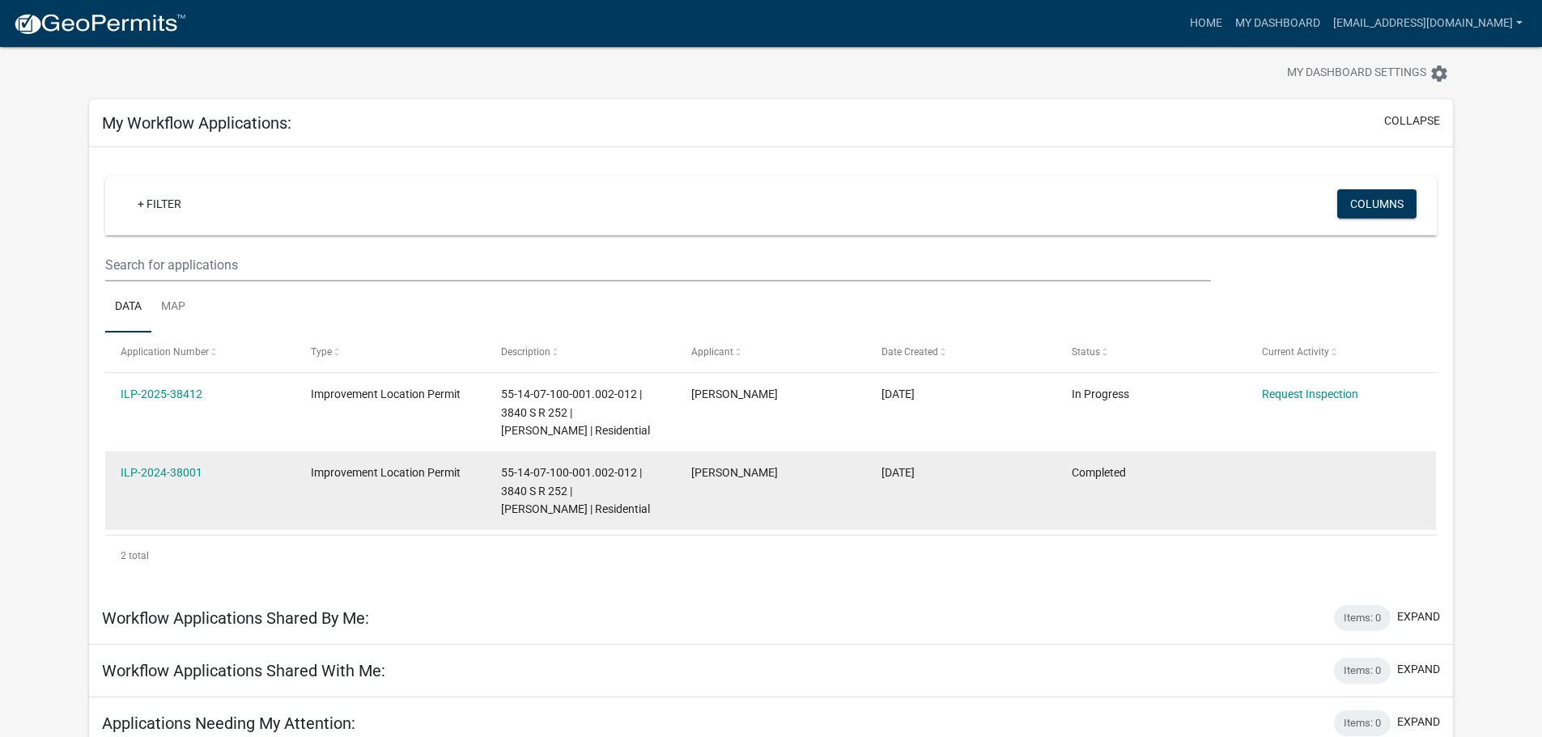
scroll to position [19, 0]
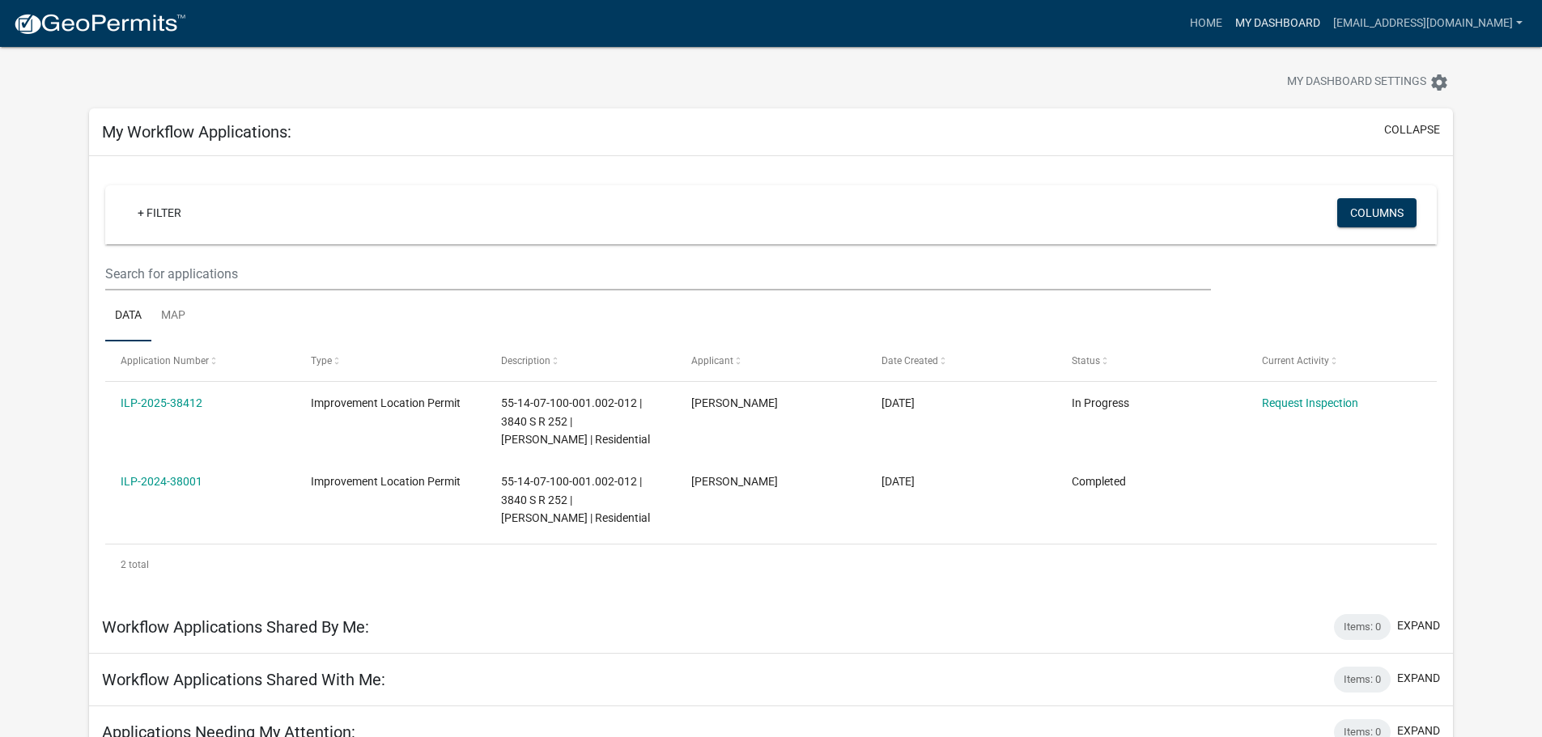
click at [1315, 21] on link "My Dashboard" at bounding box center [1278, 23] width 98 height 31
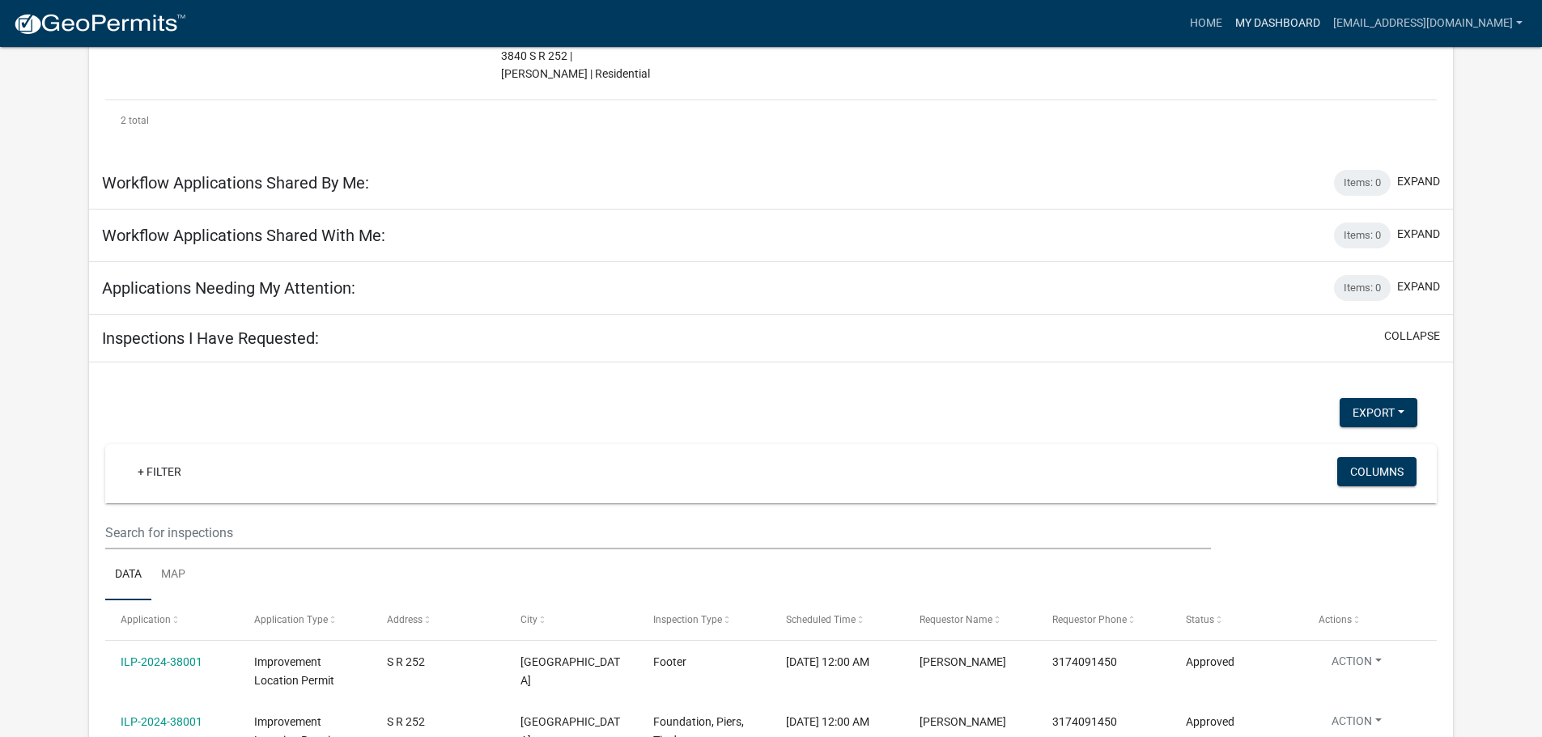
scroll to position [505, 0]
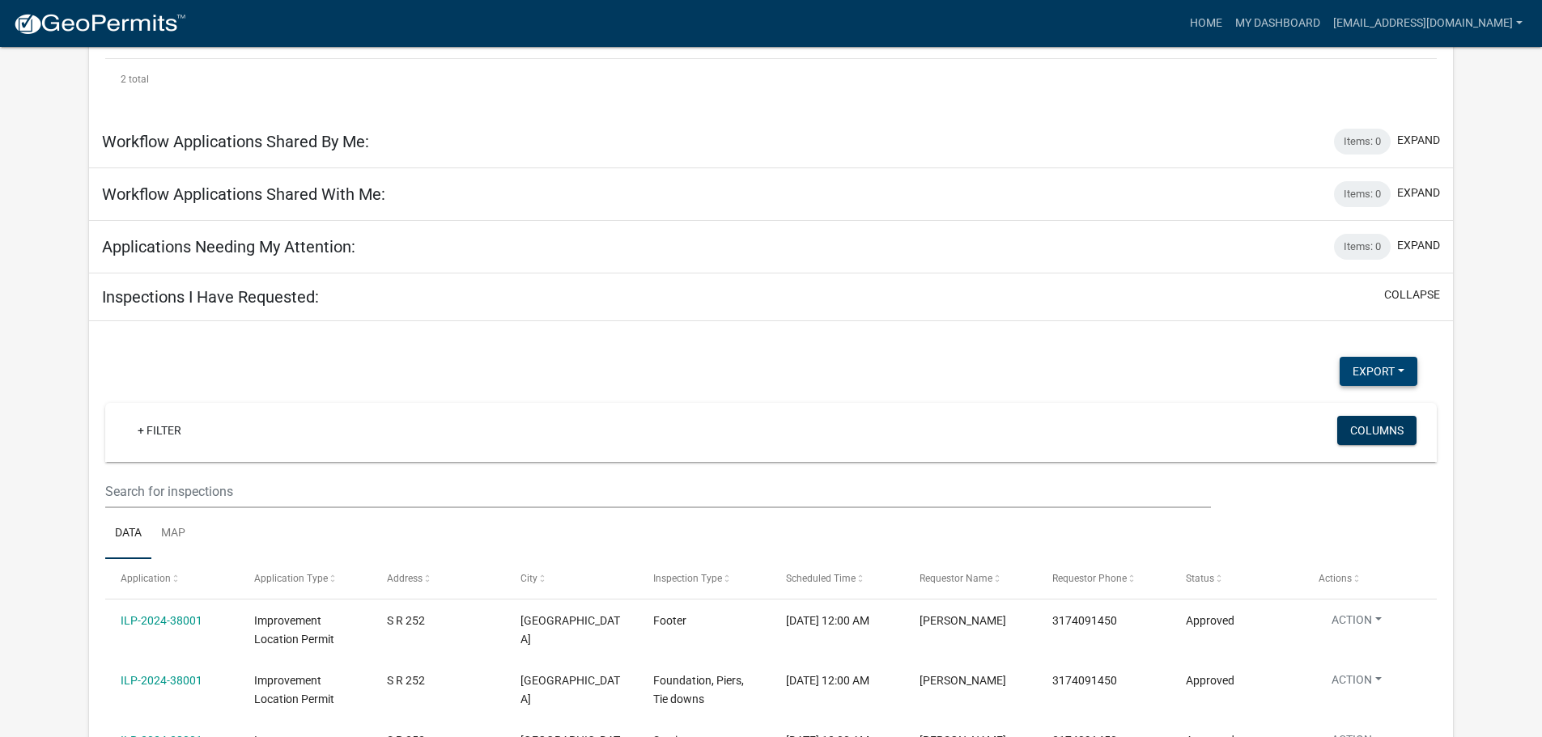
click at [1405, 375] on button "Export" at bounding box center [1379, 371] width 78 height 29
click at [1405, 372] on button "Export" at bounding box center [1379, 371] width 78 height 29
click at [1413, 295] on button "collapse" at bounding box center [1412, 295] width 56 height 17
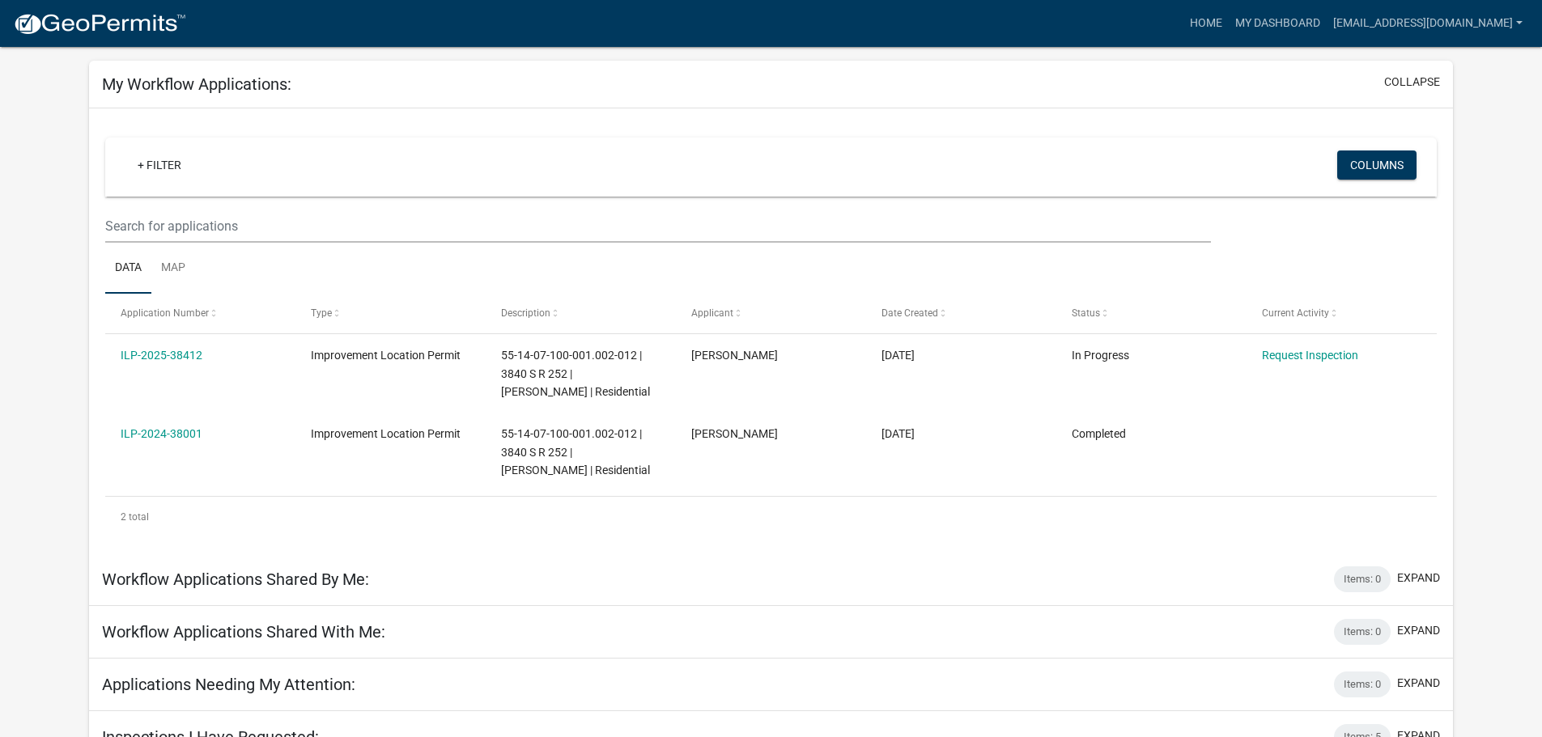
scroll to position [94, 0]
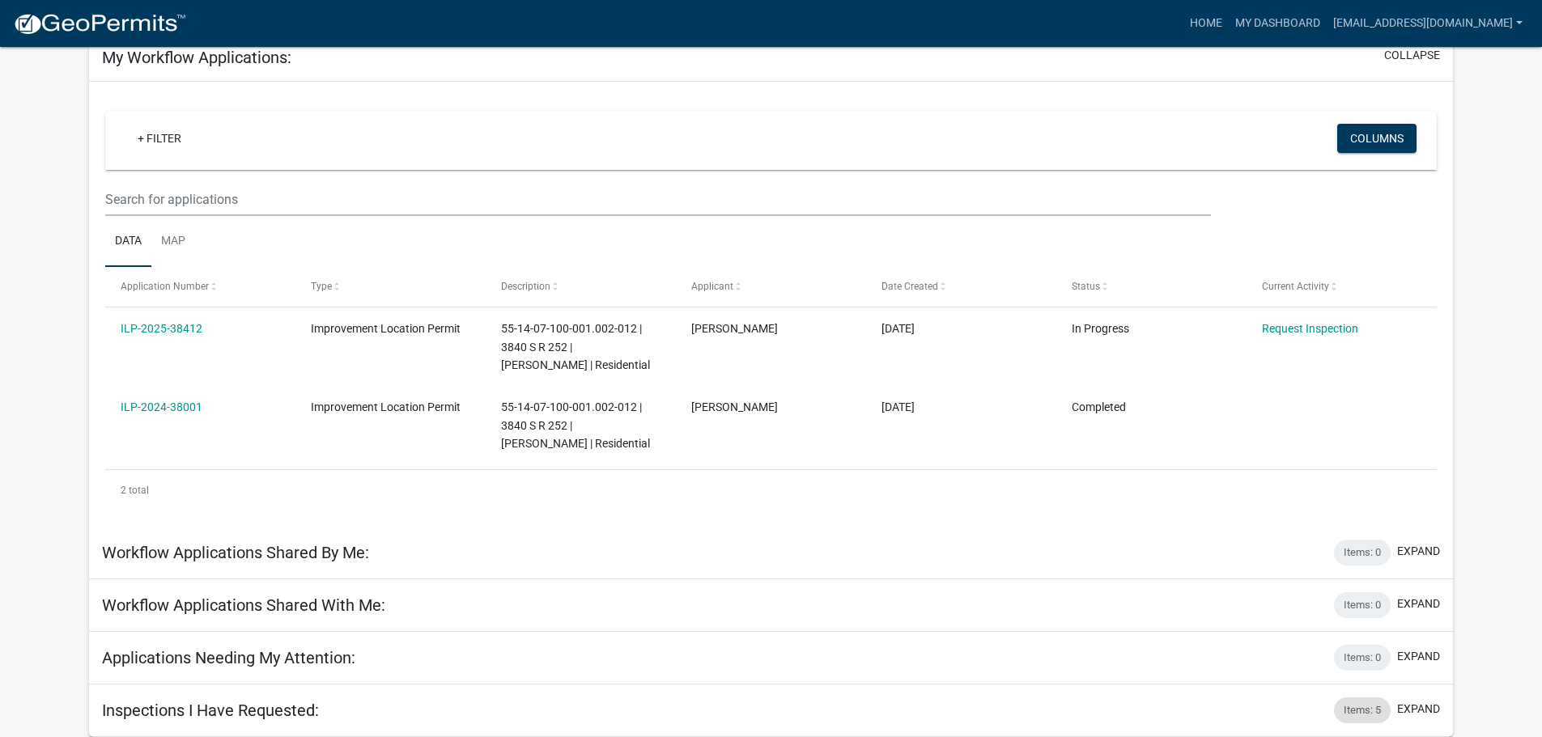
click at [1362, 715] on div "Items: 5" at bounding box center [1362, 711] width 57 height 26
click at [1413, 707] on button "expand" at bounding box center [1418, 709] width 43 height 17
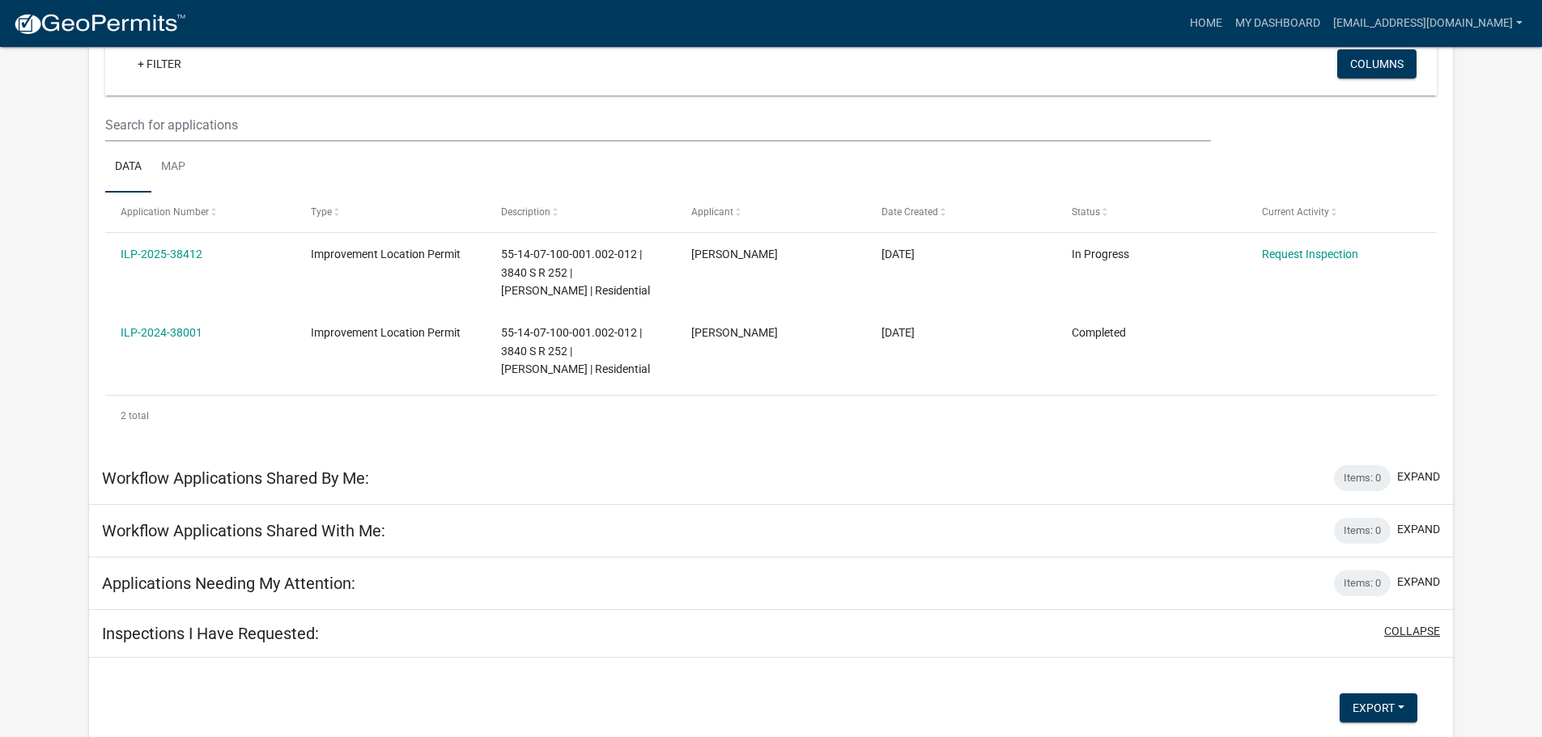
scroll to position [155, 0]
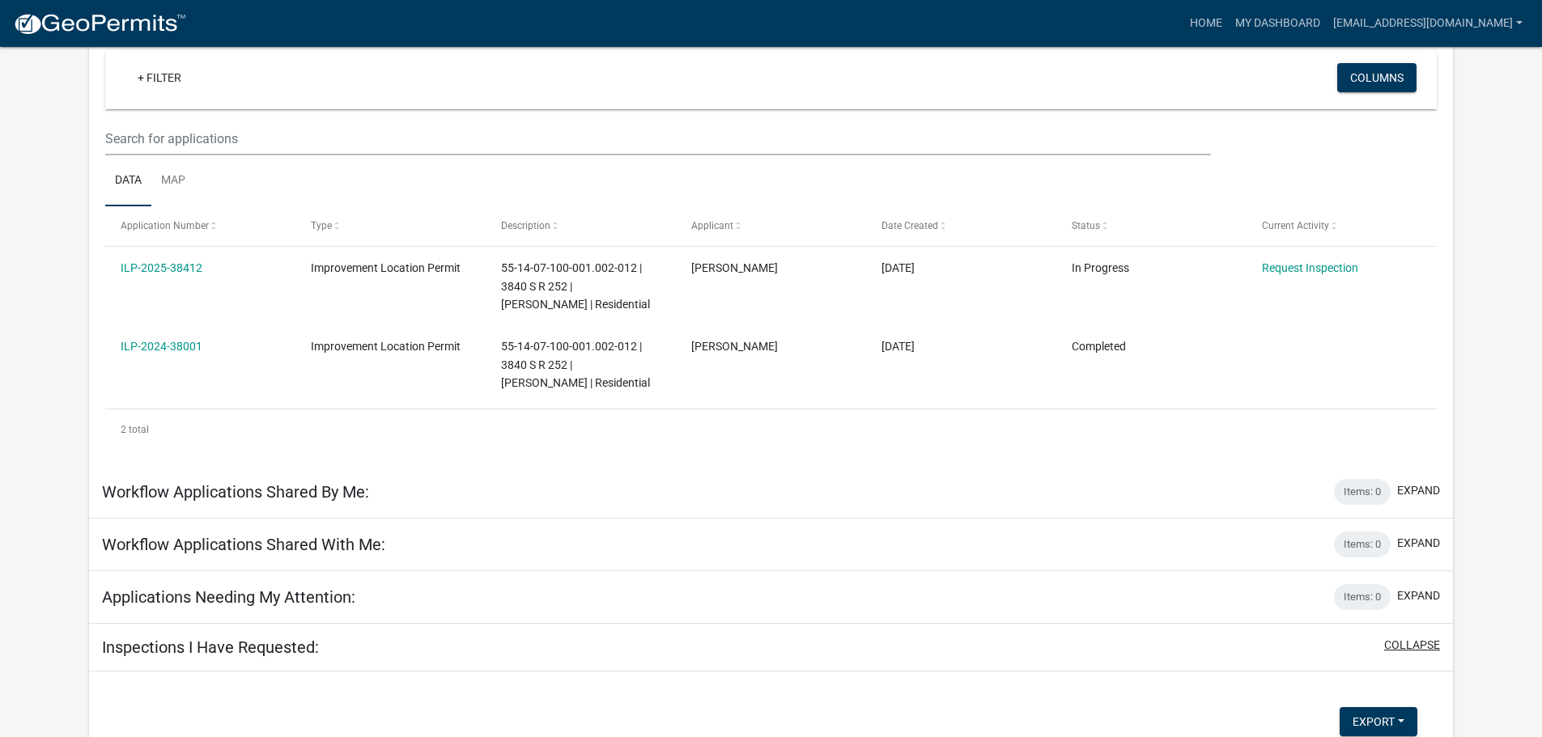
click at [1399, 644] on button "collapse" at bounding box center [1412, 645] width 56 height 17
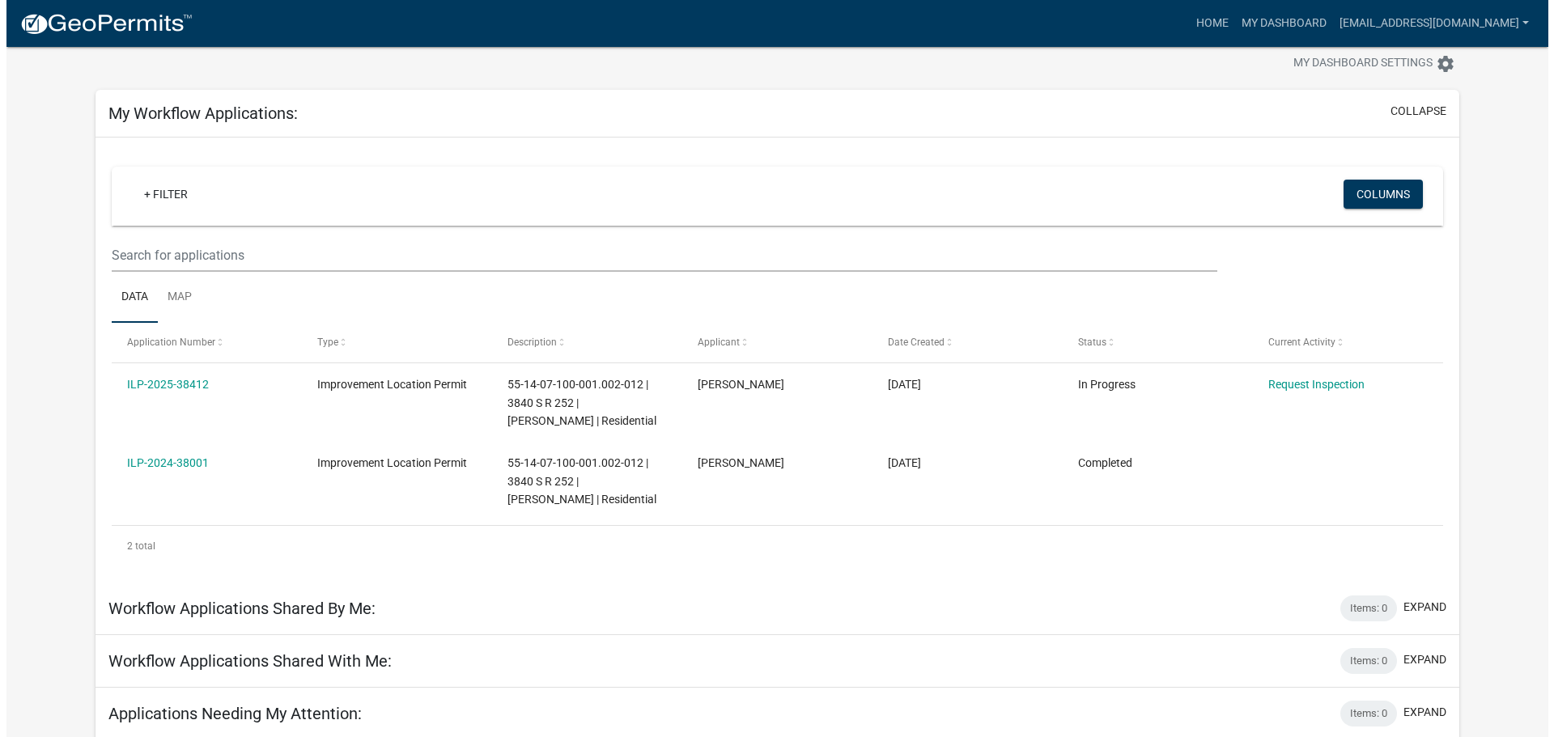
scroll to position [0, 0]
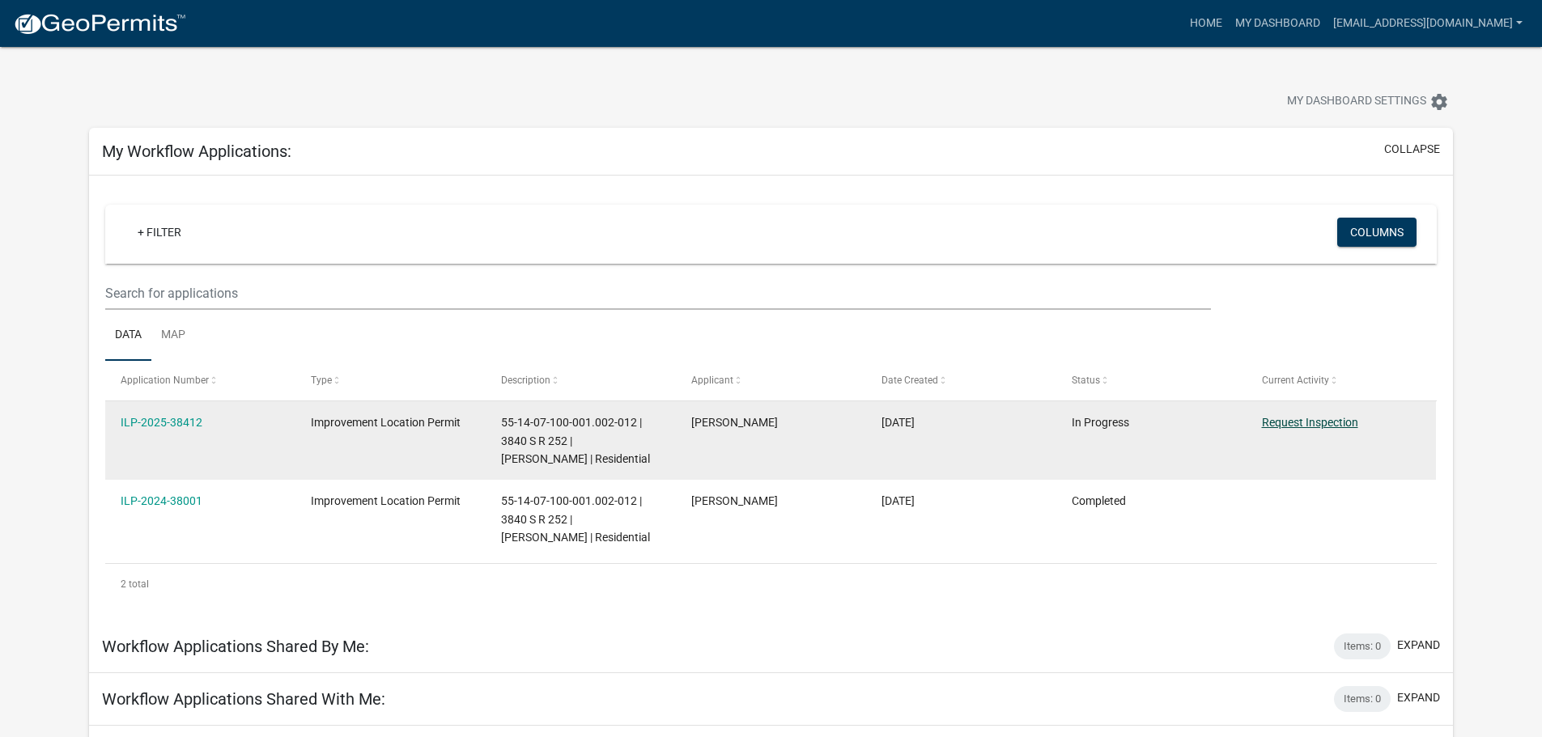
click at [1303, 423] on link "Request Inspection" at bounding box center [1310, 422] width 96 height 13
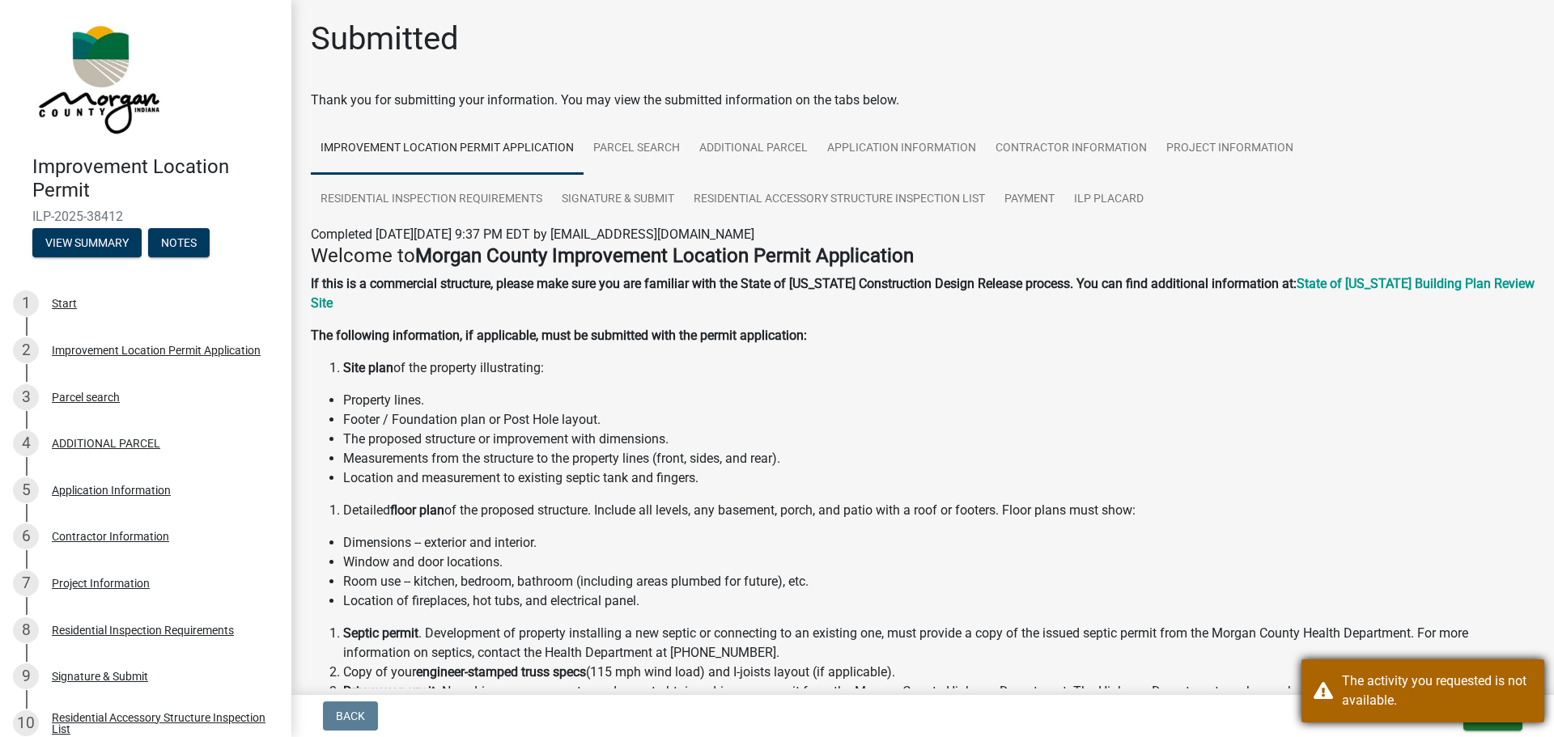
click at [1413, 695] on div "The activity you requested is not available." at bounding box center [1437, 691] width 190 height 39
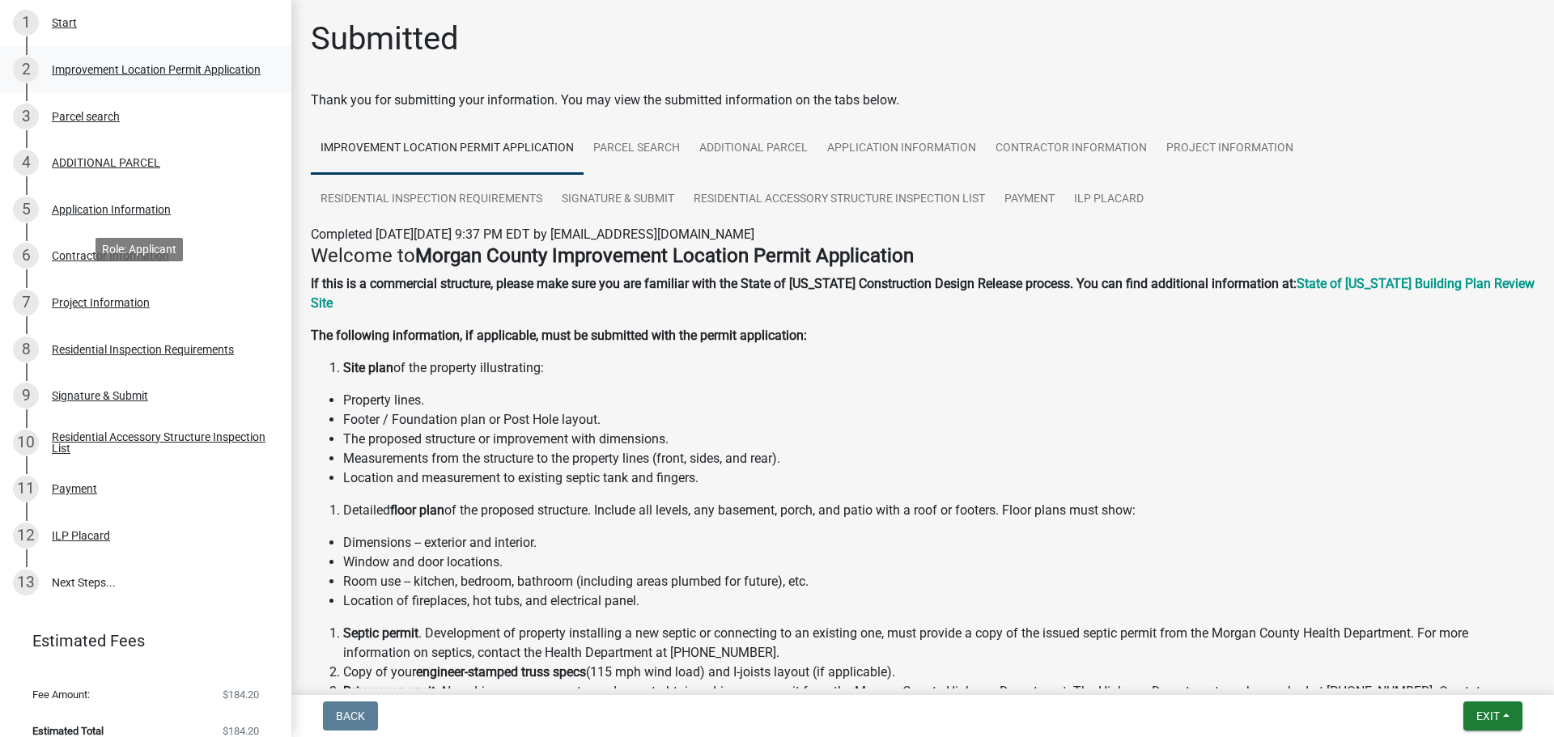
scroll to position [300, 0]
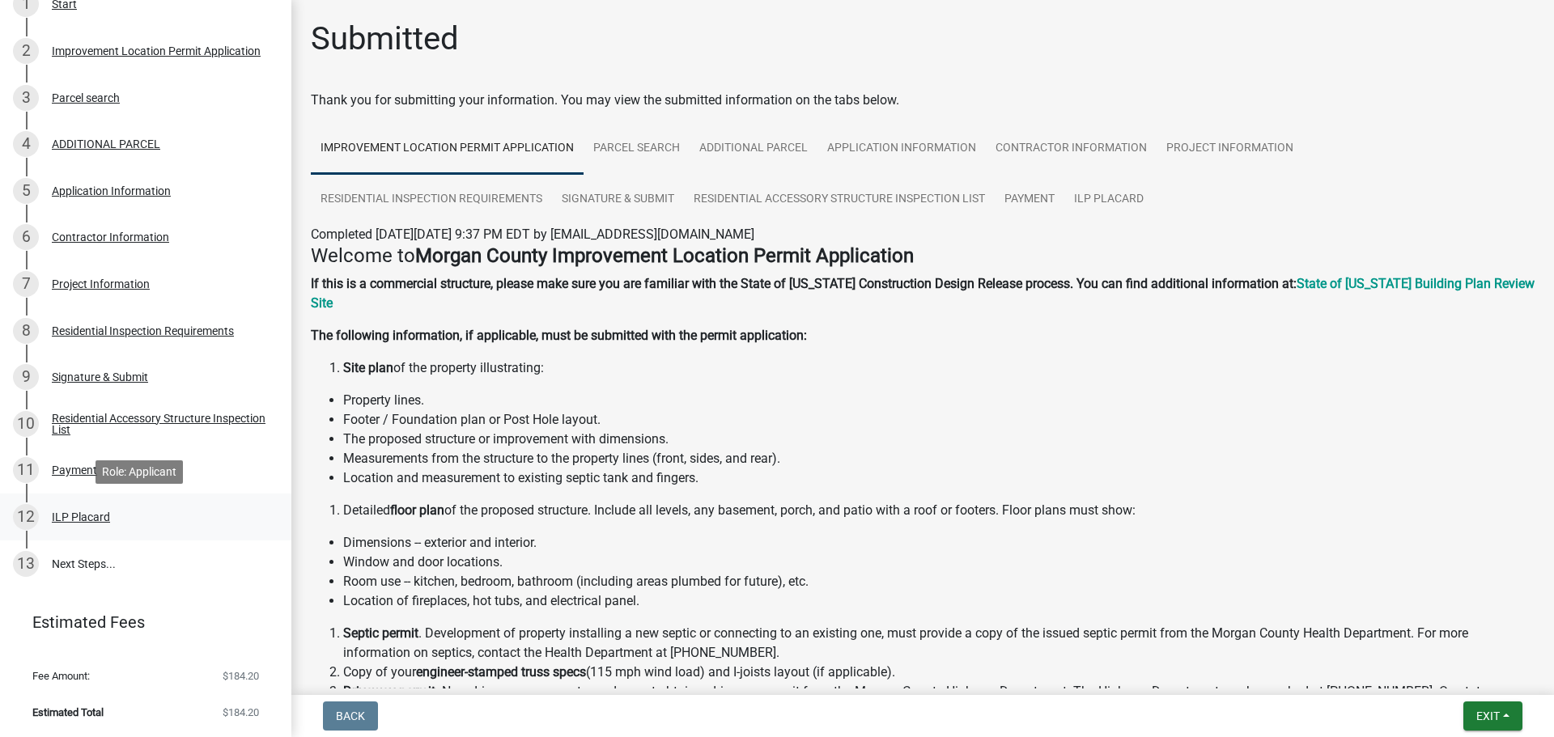
click at [74, 520] on div "ILP Placard" at bounding box center [81, 517] width 58 height 11
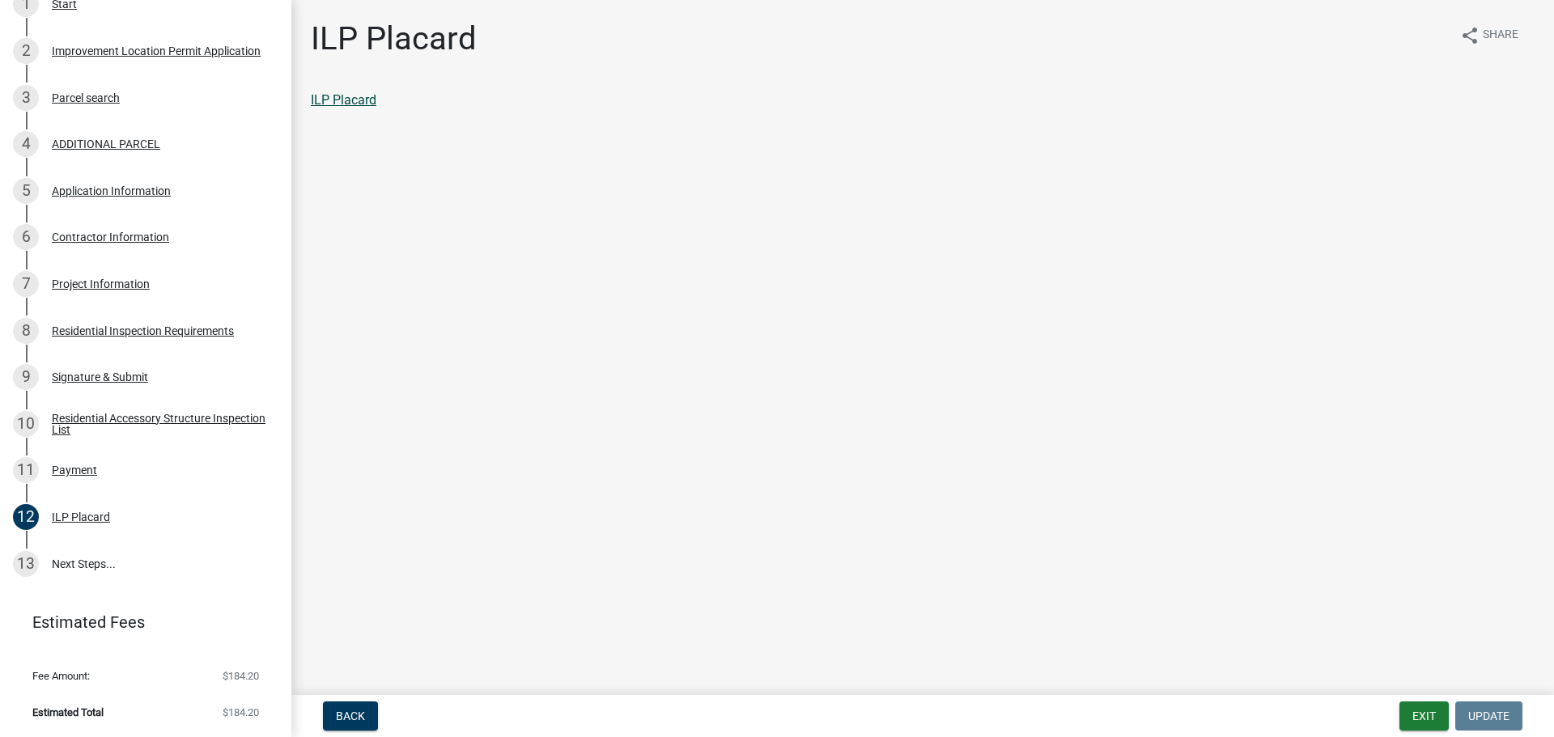
click at [363, 103] on link "ILP Placard" at bounding box center [344, 99] width 66 height 15
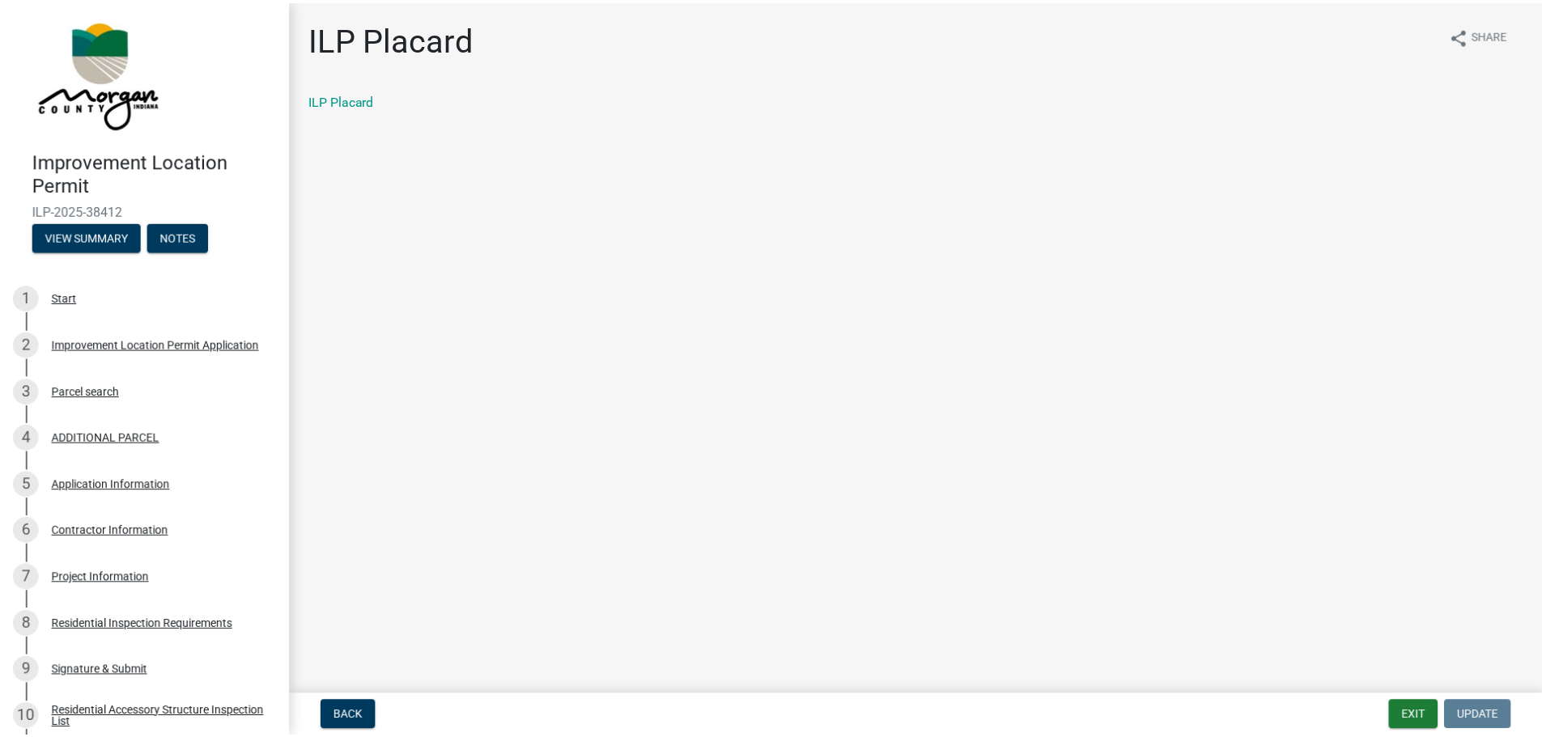
scroll to position [0, 0]
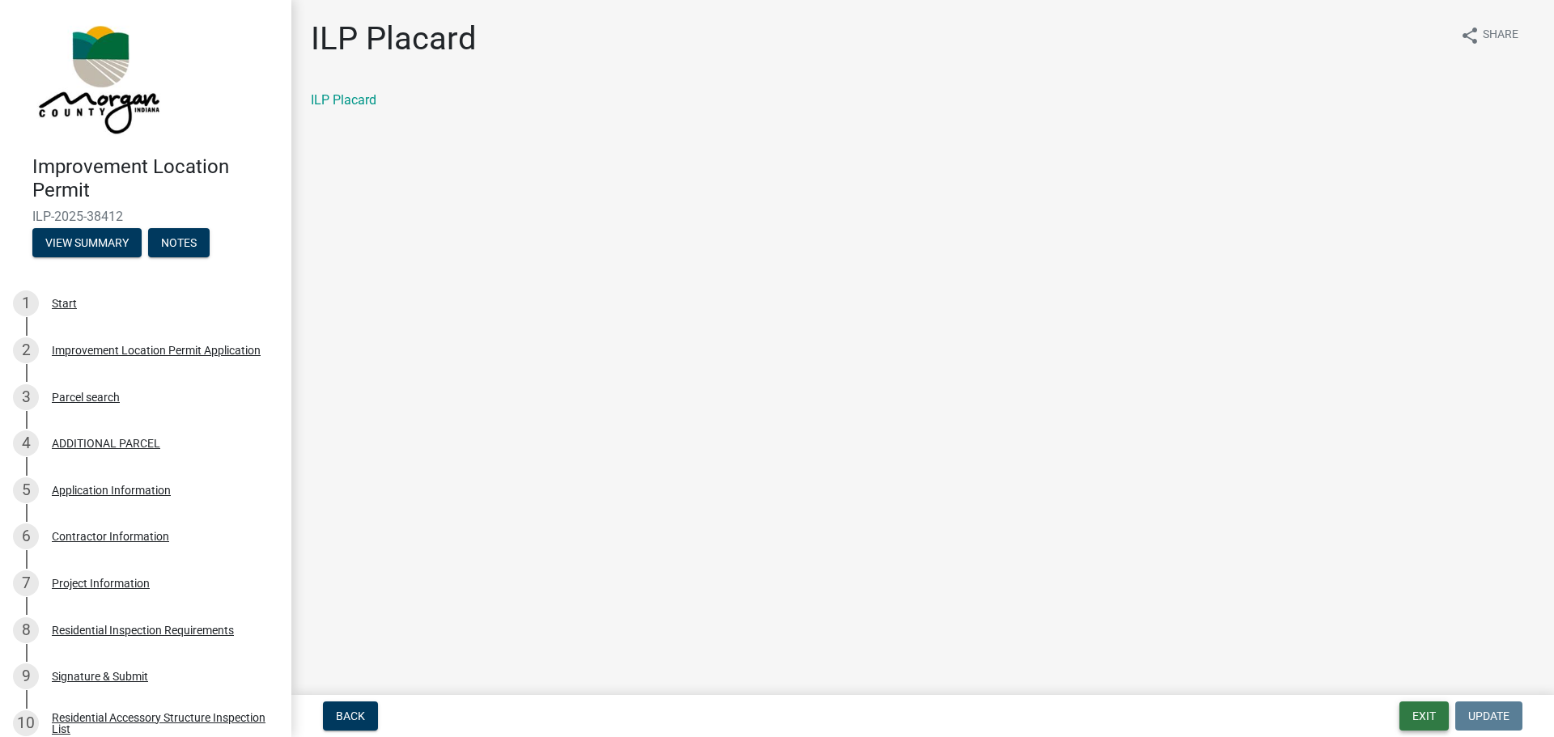
click at [1413, 712] on button "Exit" at bounding box center [1424, 716] width 49 height 29
